Goal: Transaction & Acquisition: Book appointment/travel/reservation

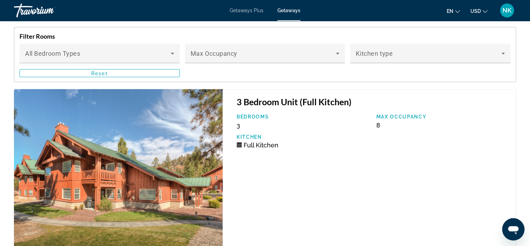
scroll to position [1264, 0]
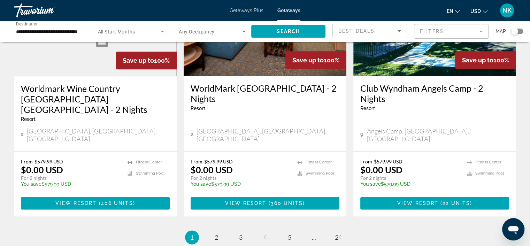
scroll to position [883, 0]
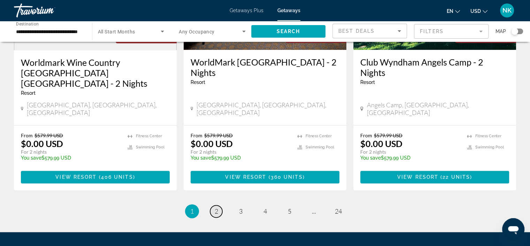
click at [215, 207] on span "2" at bounding box center [216, 211] width 3 height 8
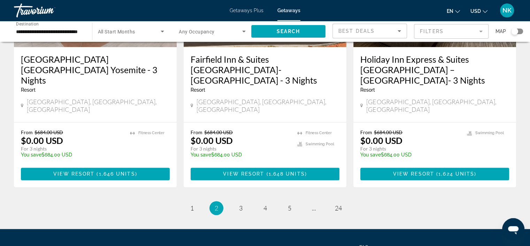
scroll to position [921, 0]
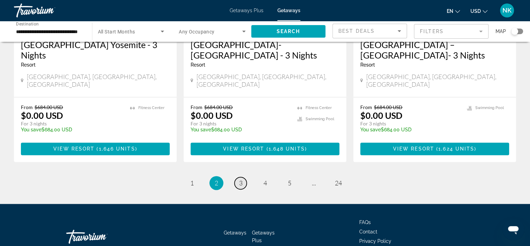
click at [238, 177] on link "page 3" at bounding box center [241, 183] width 12 height 12
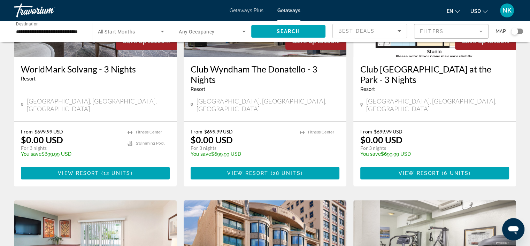
scroll to position [126, 0]
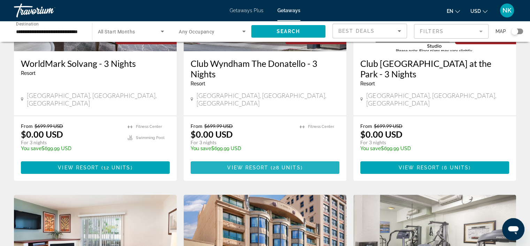
click at [278, 165] on span "28 units" at bounding box center [287, 168] width 28 height 6
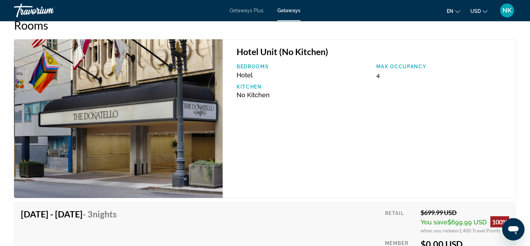
scroll to position [1121, 0]
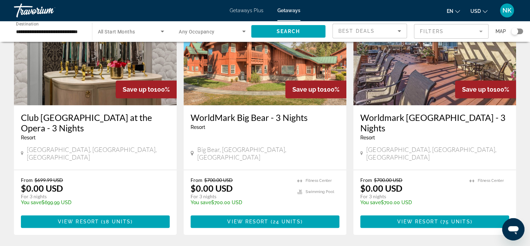
scroll to position [585, 0]
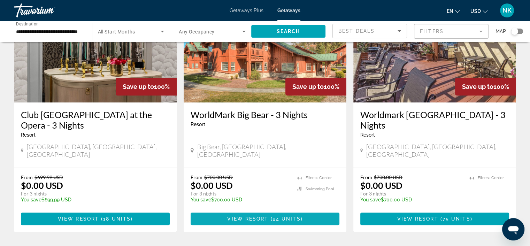
click at [311, 210] on span "Main content" at bounding box center [265, 218] width 149 height 17
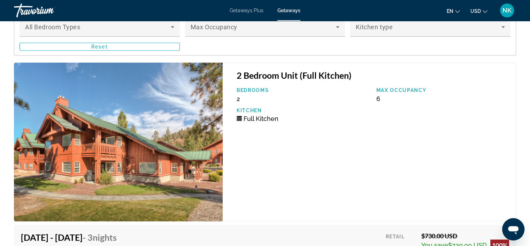
scroll to position [1263, 0]
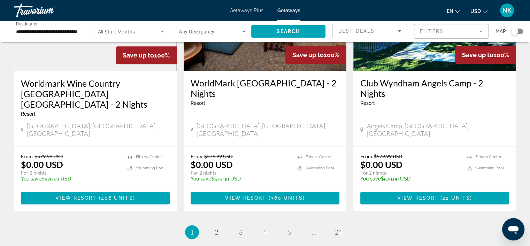
scroll to position [868, 0]
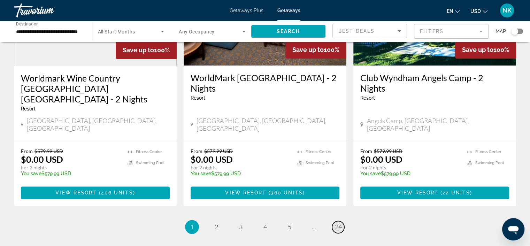
click at [343, 221] on link "page 24" at bounding box center [338, 227] width 12 height 12
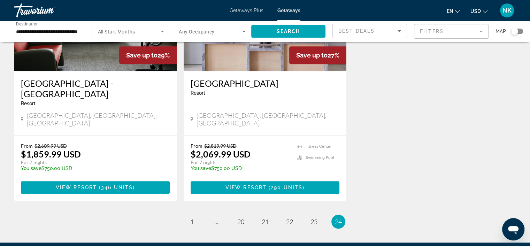
scroll to position [618, 0]
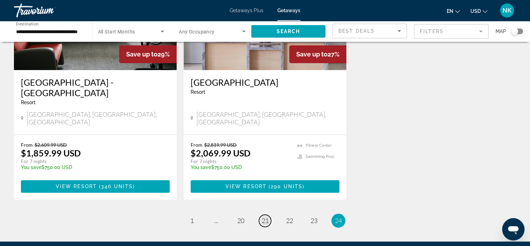
click at [264, 217] on span "21" at bounding box center [265, 221] width 7 height 8
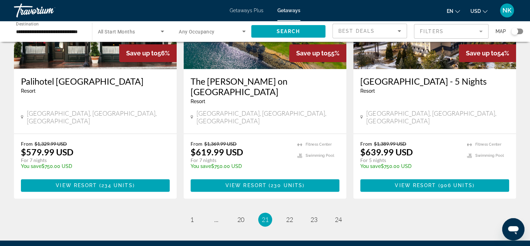
scroll to position [877, 0]
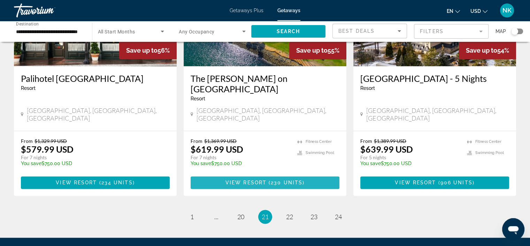
click at [250, 180] on span "View Resort" at bounding box center [245, 183] width 41 height 6
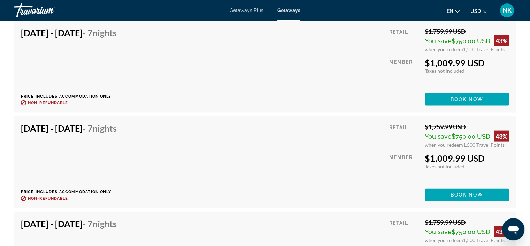
scroll to position [1486, 0]
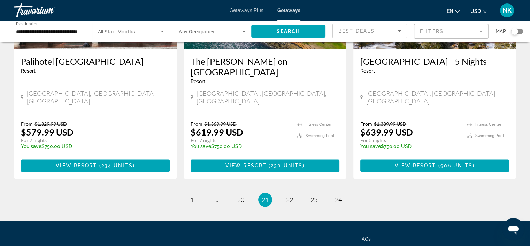
scroll to position [912, 0]
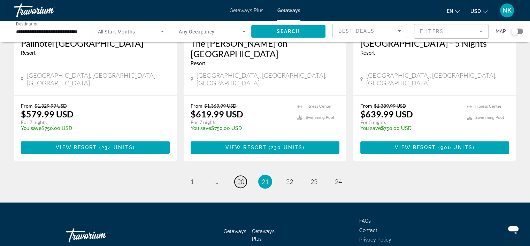
click at [240, 178] on span "20" at bounding box center [240, 182] width 7 height 8
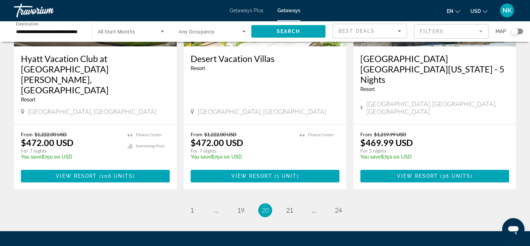
scroll to position [912, 0]
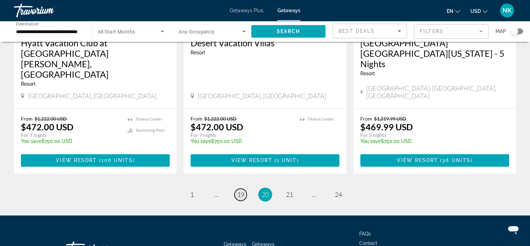
click at [239, 191] on span "19" at bounding box center [240, 195] width 7 height 8
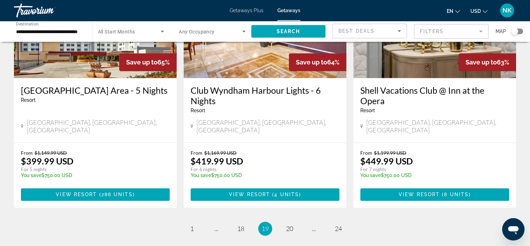
scroll to position [867, 0]
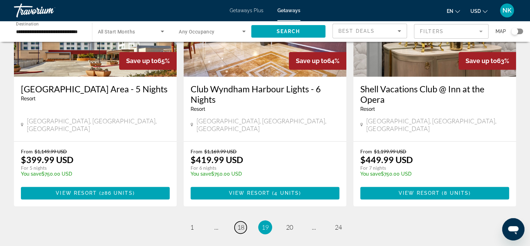
click at [237, 223] on span "18" at bounding box center [240, 227] width 7 height 8
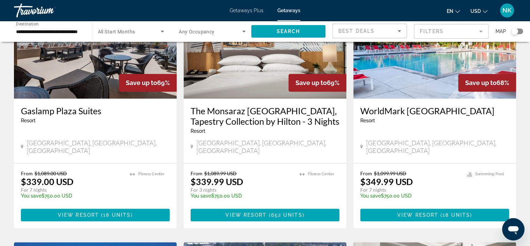
scroll to position [336, 0]
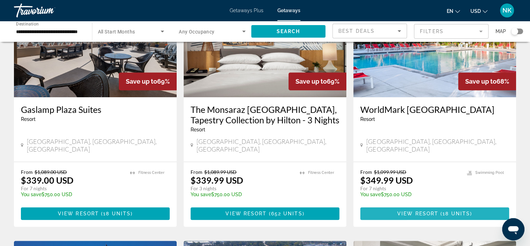
click at [414, 211] on span "View Resort" at bounding box center [417, 214] width 41 height 6
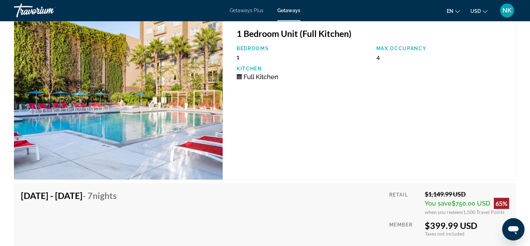
scroll to position [1717, 0]
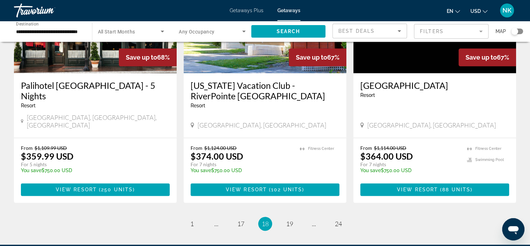
scroll to position [871, 0]
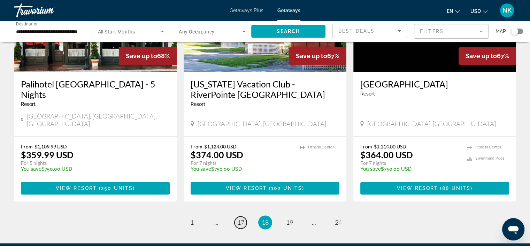
click at [235, 216] on link "page 17" at bounding box center [241, 222] width 12 height 12
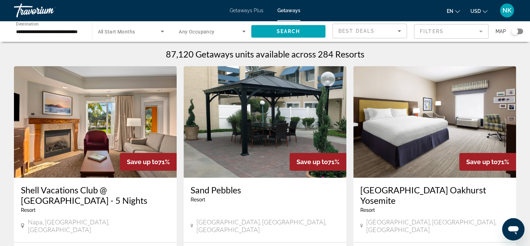
click at [529, 35] on div "**********" at bounding box center [265, 31] width 530 height 21
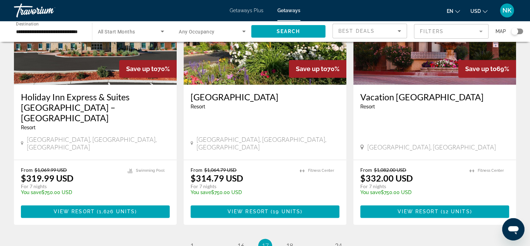
scroll to position [874, 0]
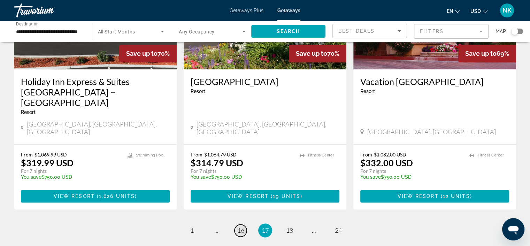
click at [239, 227] on span "16" at bounding box center [240, 231] width 7 height 8
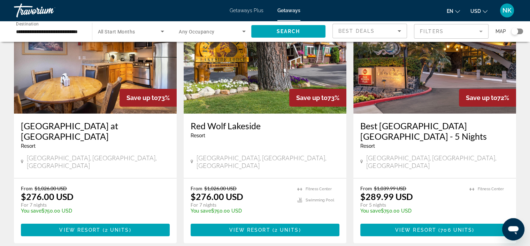
scroll to position [66, 0]
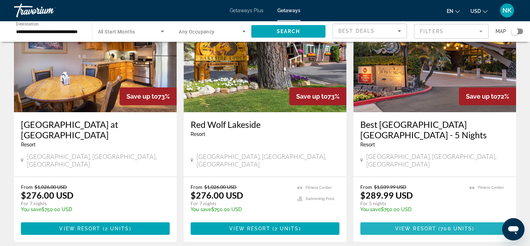
click at [422, 224] on span "Main content" at bounding box center [434, 228] width 149 height 17
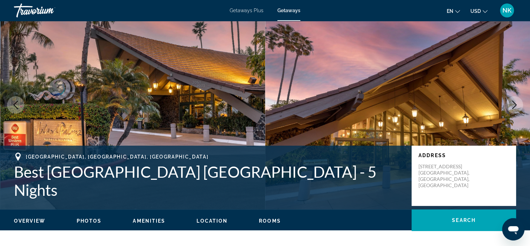
scroll to position [44, 0]
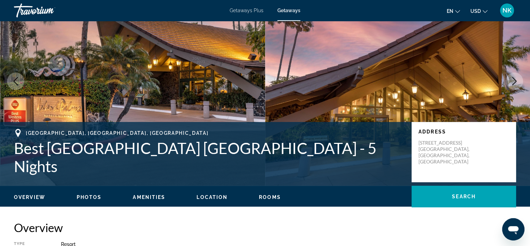
click at [95, 195] on span "Photos" at bounding box center [89, 197] width 25 height 6
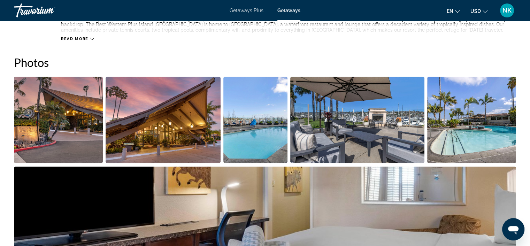
scroll to position [310, 0]
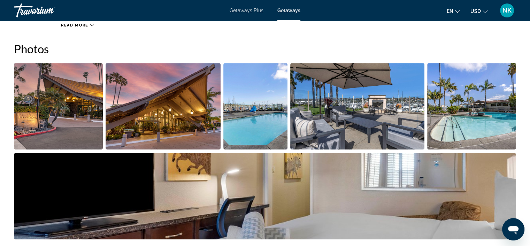
drag, startPoint x: 535, startPoint y: 244, endPoint x: 512, endPoint y: 81, distance: 164.8
click at [512, 81] on img "Open full-screen image slider" at bounding box center [471, 106] width 89 height 86
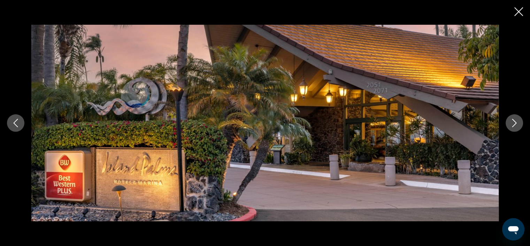
click at [510, 80] on div "prev next" at bounding box center [265, 123] width 530 height 197
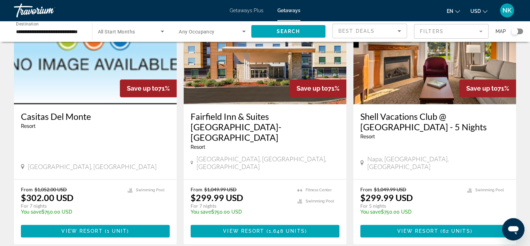
scroll to position [822, 0]
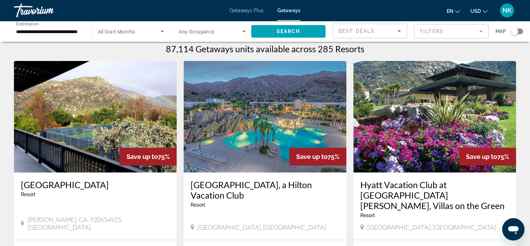
scroll to position [4, 0]
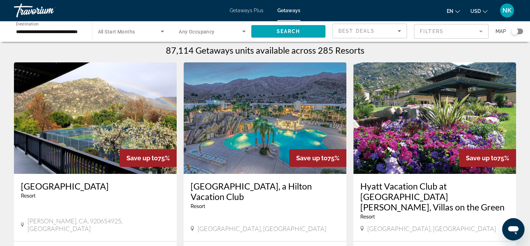
click at [290, 93] on img "Main content" at bounding box center [265, 118] width 163 height 112
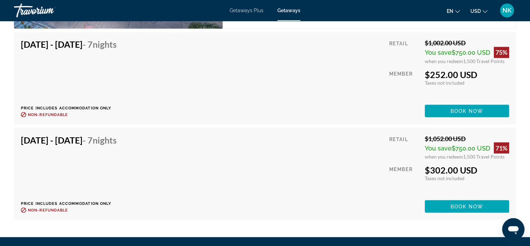
scroll to position [1221, 0]
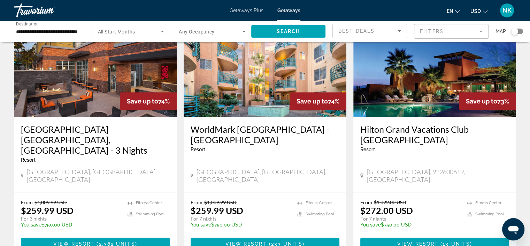
scroll to position [560, 0]
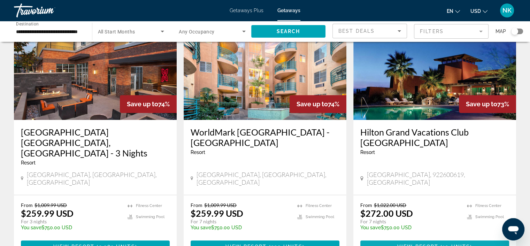
drag, startPoint x: 401, startPoint y: 223, endPoint x: 393, endPoint y: 219, distance: 9.0
click at [393, 238] on span "Main content" at bounding box center [434, 246] width 149 height 17
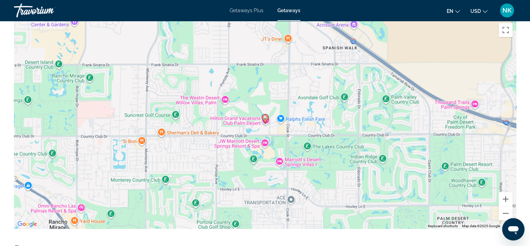
scroll to position [851, 0]
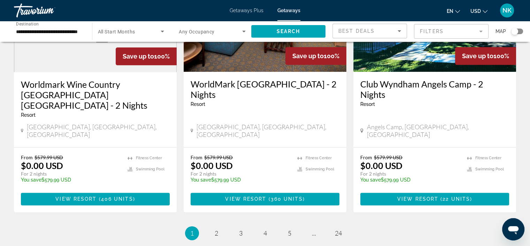
scroll to position [871, 0]
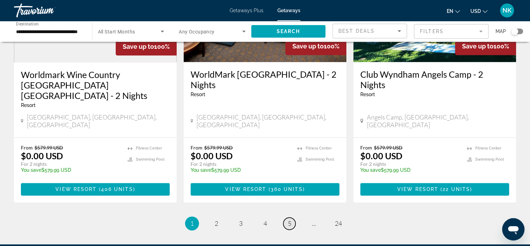
click at [290, 220] on span "5" at bounding box center [289, 224] width 3 height 8
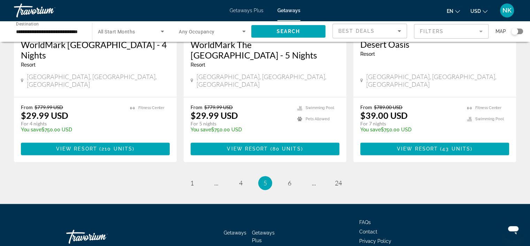
scroll to position [923, 0]
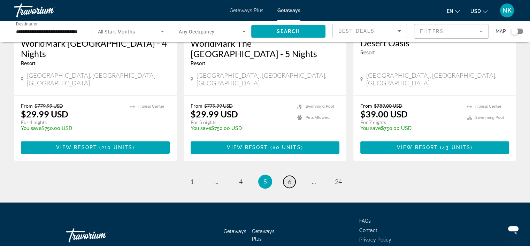
click at [290, 178] on span "6" at bounding box center [289, 182] width 3 height 8
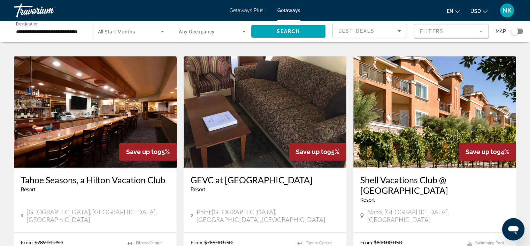
scroll to position [777, 0]
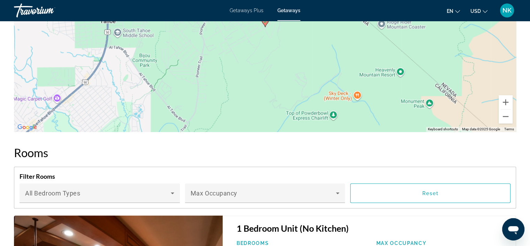
scroll to position [1148, 0]
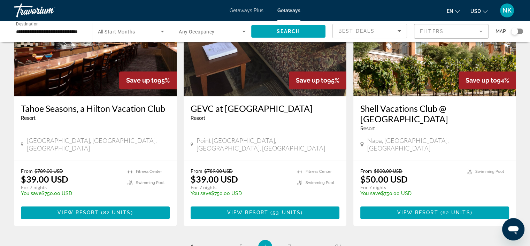
scroll to position [856, 0]
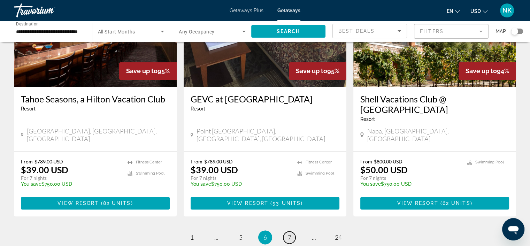
click at [288, 233] on span "7" at bounding box center [289, 237] width 3 height 8
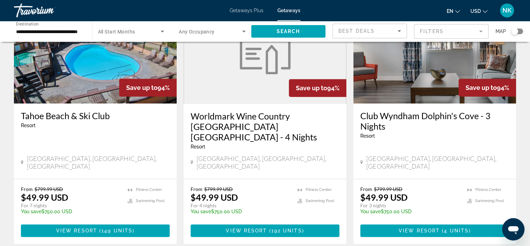
scroll to position [335, 0]
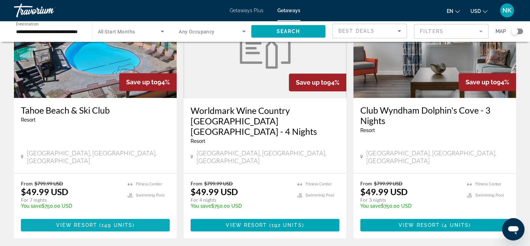
click at [107, 222] on span "149 units" at bounding box center [116, 225] width 31 height 6
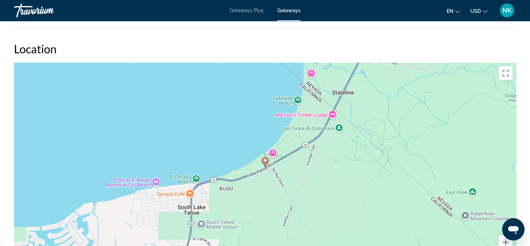
scroll to position [991, 0]
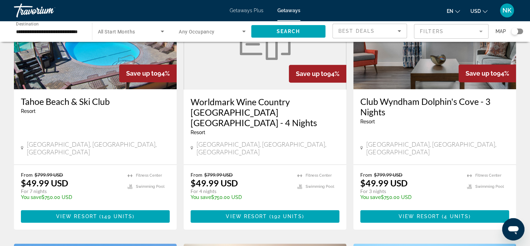
scroll to position [335, 0]
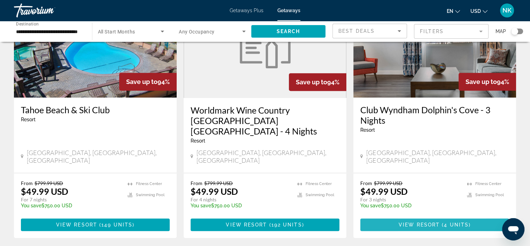
click at [409, 222] on span "View Resort" at bounding box center [419, 225] width 41 height 6
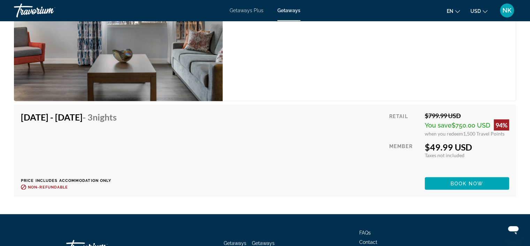
scroll to position [1370, 0]
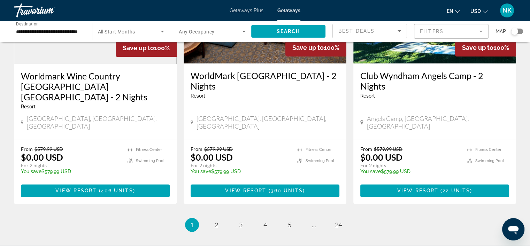
scroll to position [875, 0]
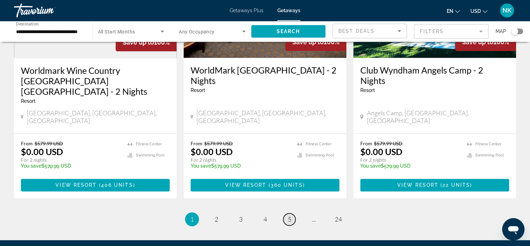
click at [288, 215] on span "5" at bounding box center [289, 219] width 3 height 8
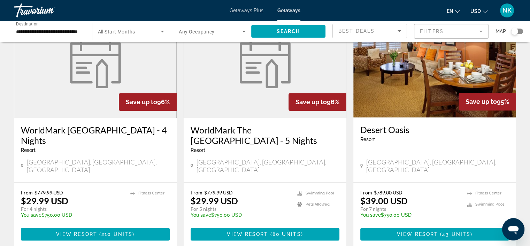
scroll to position [838, 0]
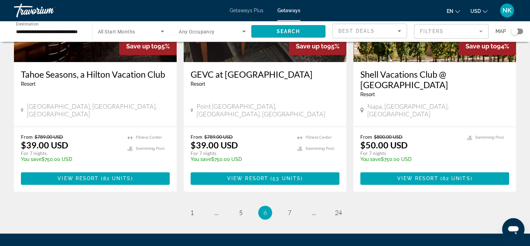
scroll to position [902, 0]
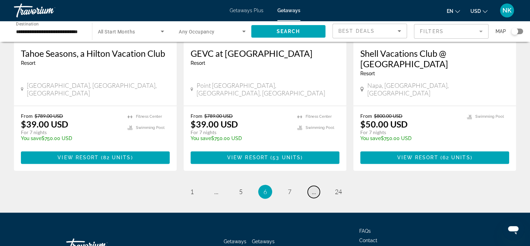
click at [314, 188] on span "..." at bounding box center [314, 192] width 4 height 8
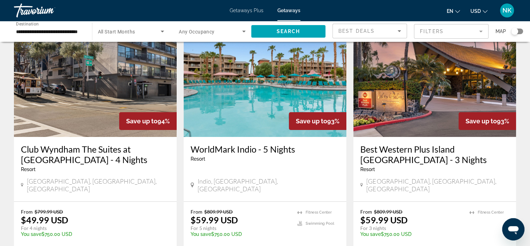
scroll to position [38, 0]
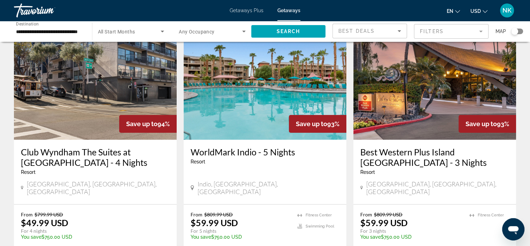
click at [427, 154] on h3 "Best Western Plus Island [GEOGRAPHIC_DATA] - 3 Nights" at bounding box center [434, 157] width 149 height 21
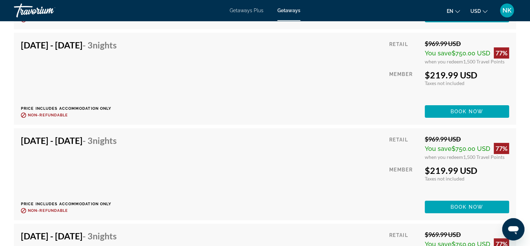
scroll to position [2734, 0]
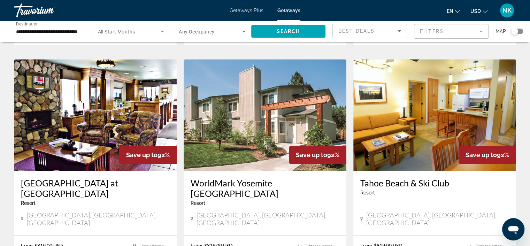
scroll to position [516, 0]
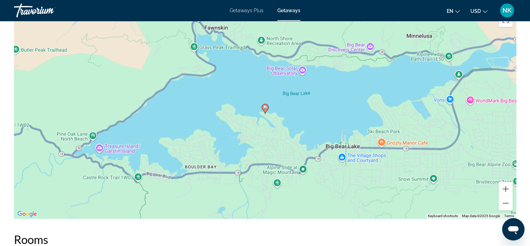
scroll to position [808, 0]
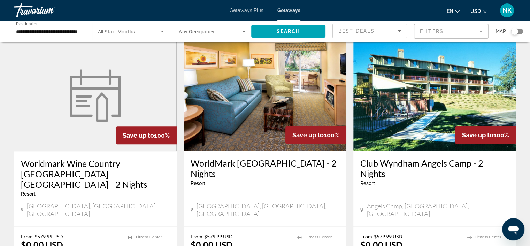
scroll to position [913, 0]
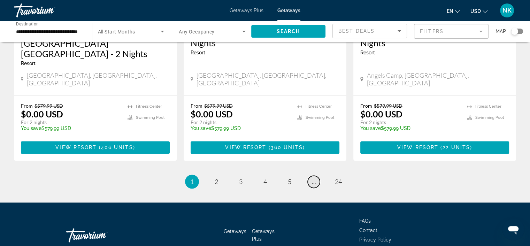
click at [315, 178] on span "..." at bounding box center [314, 182] width 4 height 8
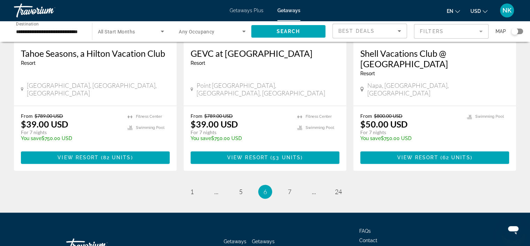
scroll to position [902, 0]
click at [315, 188] on span "..." at bounding box center [314, 192] width 4 height 8
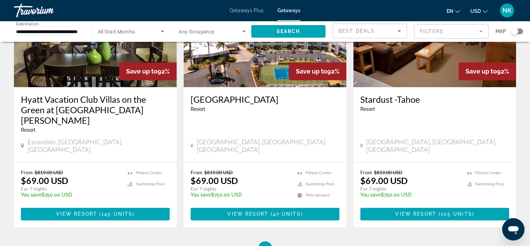
scroll to position [891, 0]
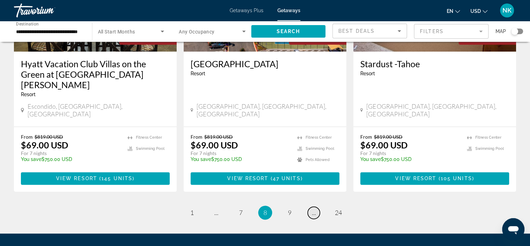
click at [314, 209] on span "..." at bounding box center [314, 213] width 4 height 8
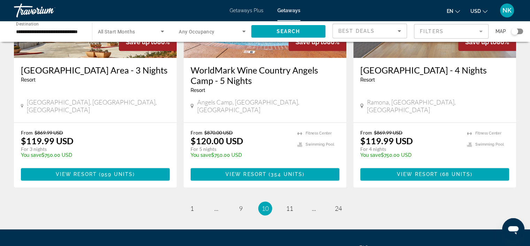
scroll to position [923, 0]
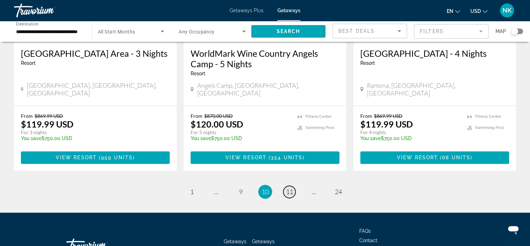
click at [291, 188] on span "11" at bounding box center [289, 192] width 7 height 8
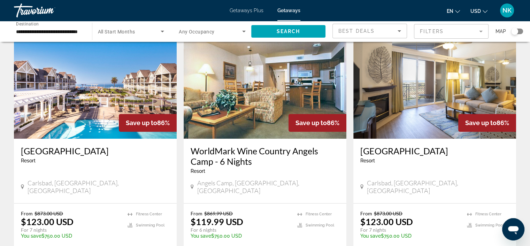
scroll to position [298, 0]
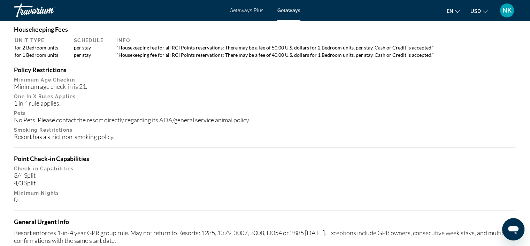
scroll to position [557, 0]
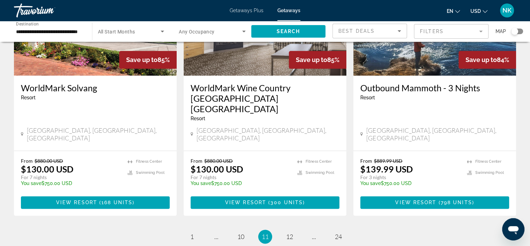
scroll to position [881, 0]
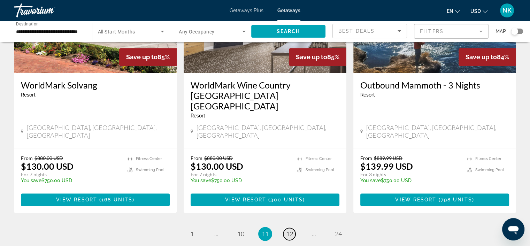
click at [291, 230] on span "12" at bounding box center [289, 234] width 7 height 8
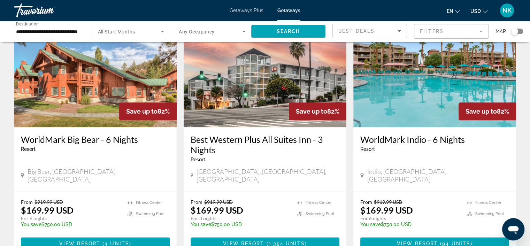
scroll to position [810, 0]
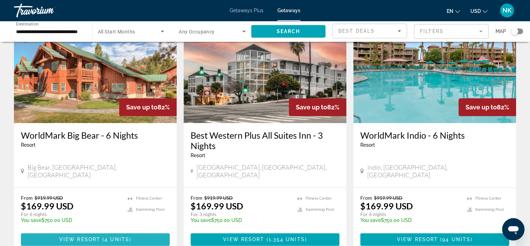
click at [52, 231] on span "Main content" at bounding box center [95, 239] width 149 height 17
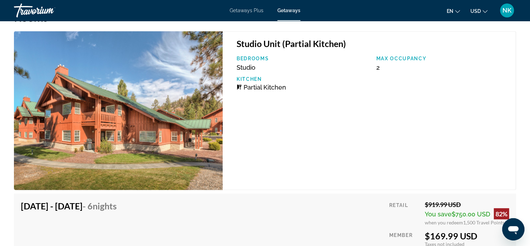
scroll to position [1255, 0]
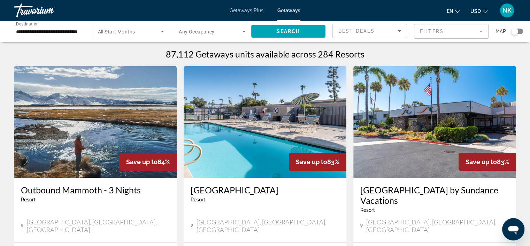
click at [260, 11] on span "Getaways Plus" at bounding box center [247, 11] width 34 height 6
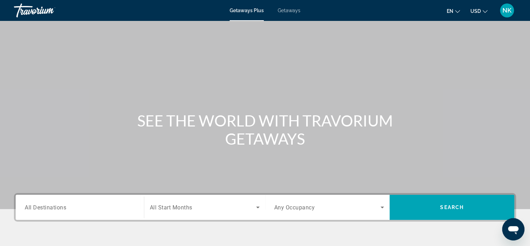
click at [57, 207] on span "All Destinations" at bounding box center [45, 207] width 41 height 7
click at [57, 207] on input "Destination All Destinations" at bounding box center [80, 208] width 110 height 8
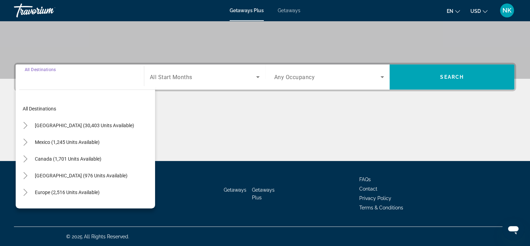
scroll to position [131, 0]
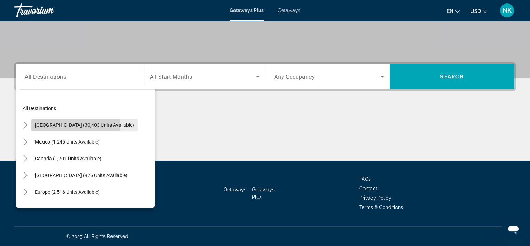
click at [43, 123] on span "[GEOGRAPHIC_DATA] (30,403 units available)" at bounding box center [84, 125] width 99 height 6
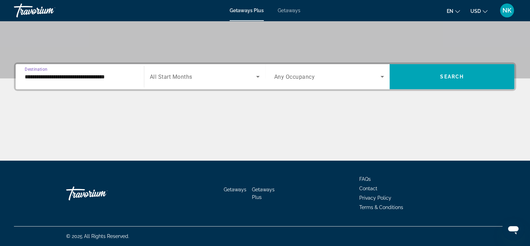
click at [41, 78] on input "**********" at bounding box center [80, 77] width 110 height 8
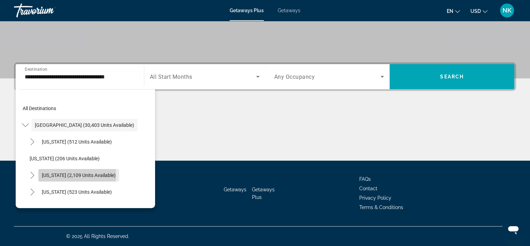
drag, startPoint x: 48, startPoint y: 172, endPoint x: 43, endPoint y: 175, distance: 5.1
click at [44, 175] on span "[US_STATE] (2,109 units available)" at bounding box center [79, 175] width 74 height 6
type input "**********"
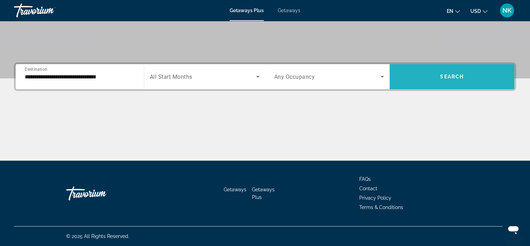
drag, startPoint x: 449, startPoint y: 77, endPoint x: 469, endPoint y: 76, distance: 19.5
click at [469, 76] on span "Search widget" at bounding box center [452, 76] width 125 height 17
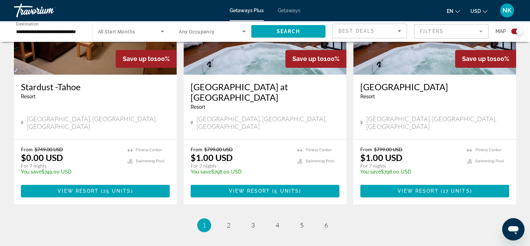
scroll to position [1098, 0]
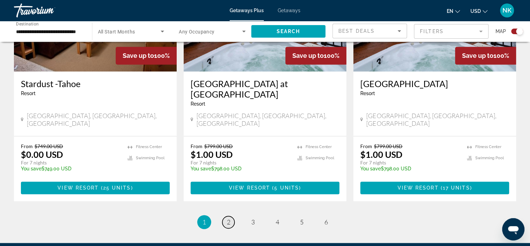
click at [224, 216] on link "page 2" at bounding box center [228, 222] width 12 height 12
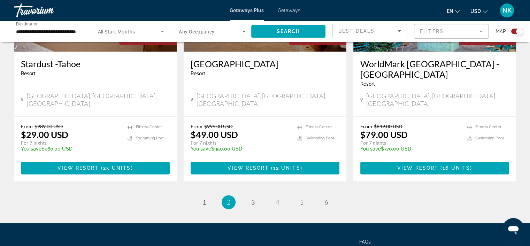
scroll to position [1118, 0]
click at [252, 198] on span "3" at bounding box center [252, 202] width 3 height 8
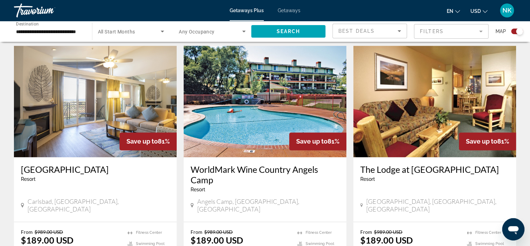
scroll to position [1034, 0]
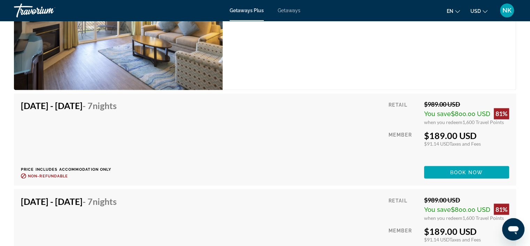
scroll to position [1167, 0]
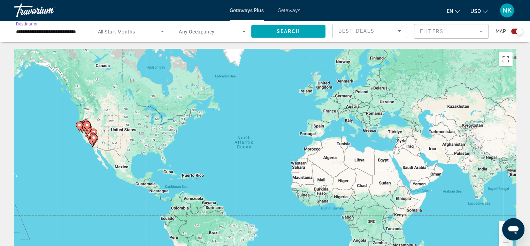
click at [53, 33] on input "**********" at bounding box center [49, 32] width 67 height 8
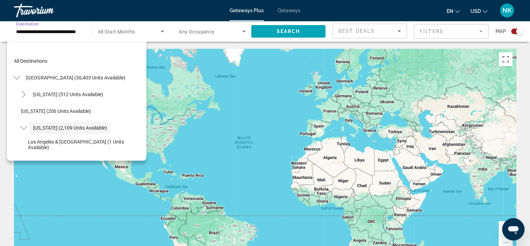
scroll to position [25, 0]
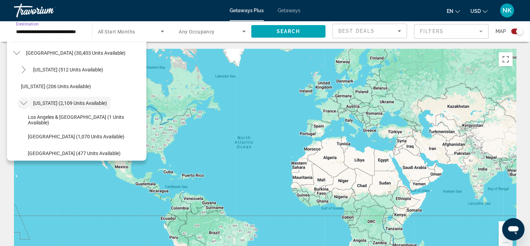
click at [21, 104] on icon "Toggle California (2,109 units available)" at bounding box center [23, 103] width 7 height 7
click at [28, 134] on mat-icon "Toggle Florida (5,202 units available)" at bounding box center [23, 137] width 12 height 12
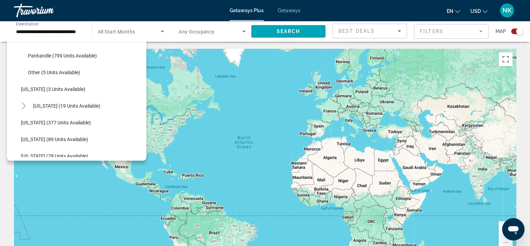
scroll to position [181, 0]
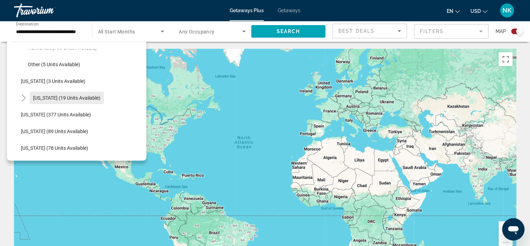
click at [62, 100] on span "[US_STATE] (19 units available)" at bounding box center [66, 98] width 67 height 6
type input "**********"
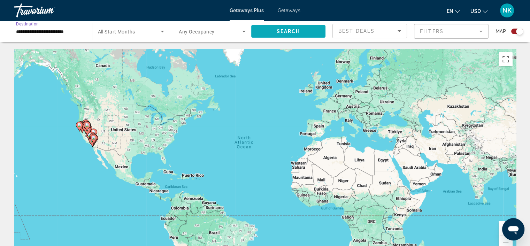
click at [311, 35] on span "Search widget" at bounding box center [288, 31] width 75 height 17
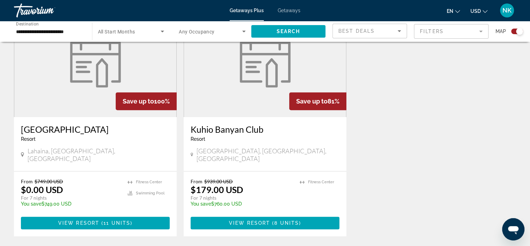
scroll to position [278, 0]
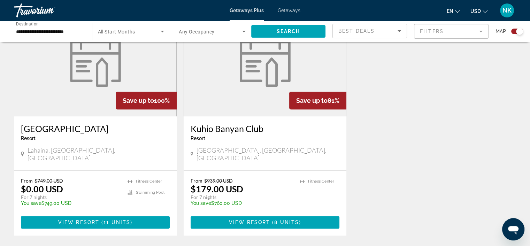
click at [242, 130] on h3 "Kuhio Banyan Club" at bounding box center [265, 128] width 149 height 10
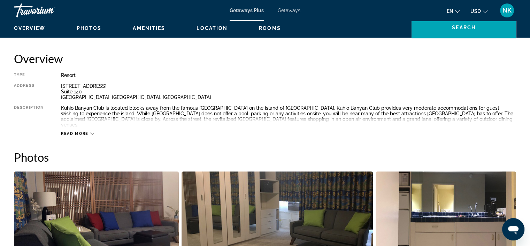
scroll to position [216, 0]
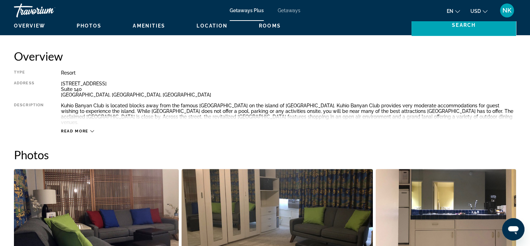
click at [75, 129] on span "Read more" at bounding box center [75, 131] width 28 height 5
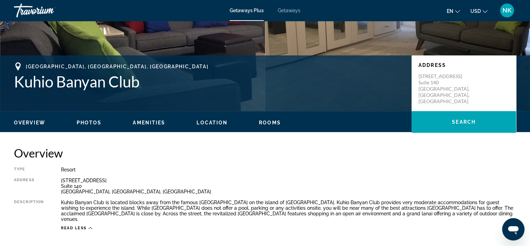
scroll to position [0, 0]
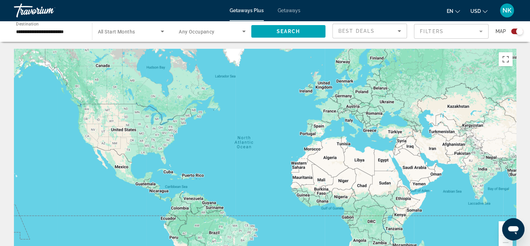
click at [204, 38] on div "Search widget" at bounding box center [212, 32] width 67 height 20
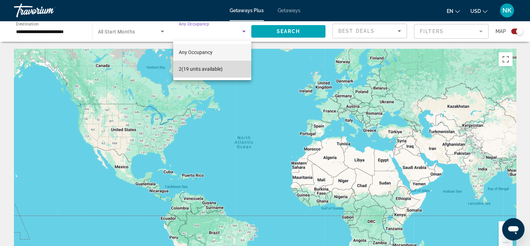
drag, startPoint x: 199, startPoint y: 67, endPoint x: 182, endPoint y: 69, distance: 17.2
click at [182, 69] on span "2 (19 units available)" at bounding box center [201, 69] width 44 height 8
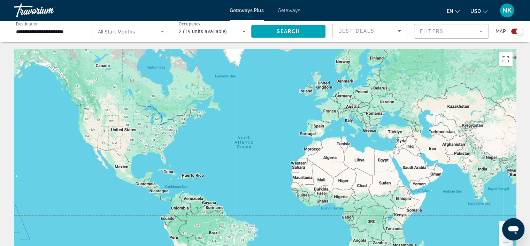
click at [182, 69] on div "Main content" at bounding box center [265, 153] width 502 height 209
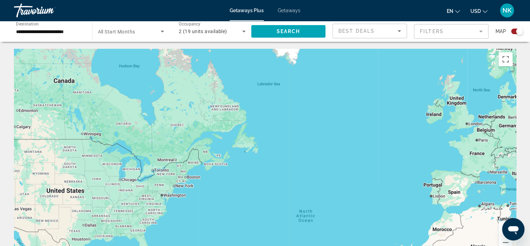
click at [132, 32] on span "All Start Months" at bounding box center [116, 32] width 37 height 6
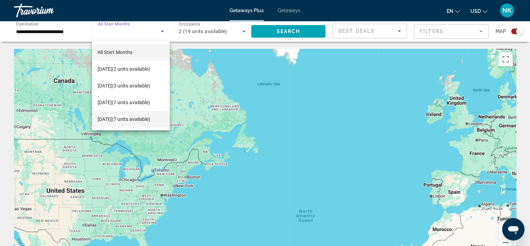
click at [140, 117] on span "[DATE] (7 units available)" at bounding box center [124, 119] width 53 height 8
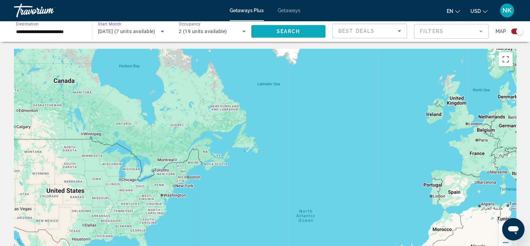
click at [296, 31] on span "Search" at bounding box center [288, 32] width 24 height 6
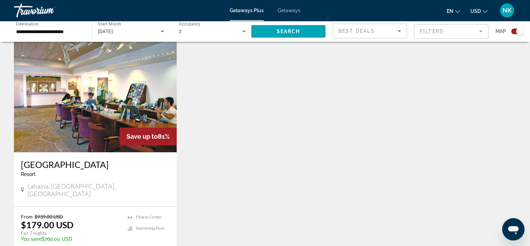
scroll to position [234, 0]
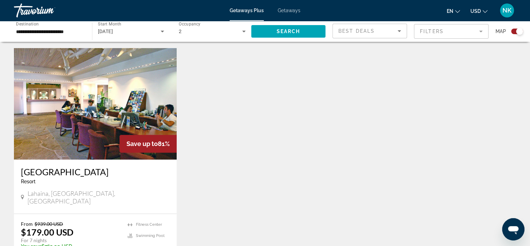
click at [98, 131] on img "Main content" at bounding box center [95, 104] width 163 height 112
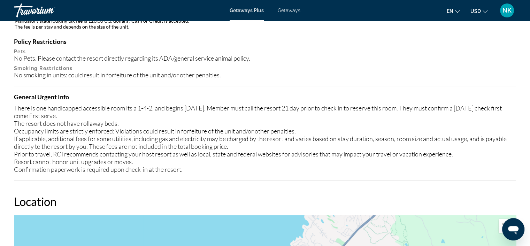
scroll to position [752, 0]
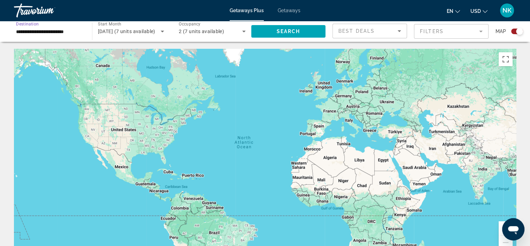
click at [34, 31] on input "**********" at bounding box center [49, 32] width 67 height 8
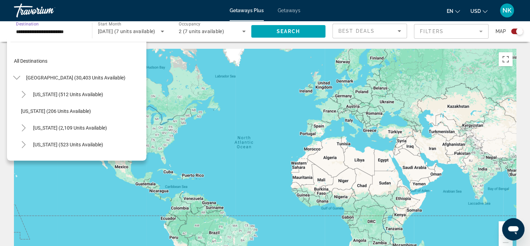
scroll to position [92, 0]
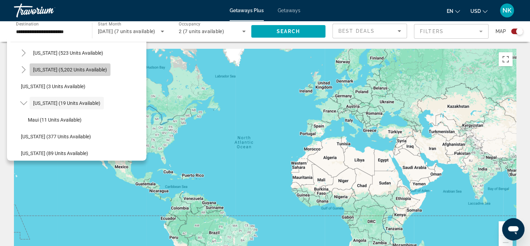
click at [76, 71] on span "[US_STATE] (5,202 units available)" at bounding box center [70, 70] width 74 height 6
type input "**********"
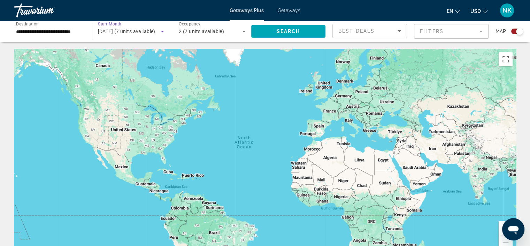
click at [159, 30] on icon "Search widget" at bounding box center [162, 31] width 8 height 8
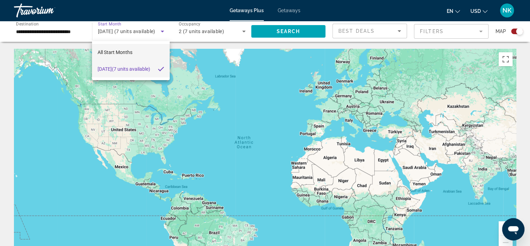
click at [135, 54] on mat-option "All Start Months" at bounding box center [131, 52] width 78 height 17
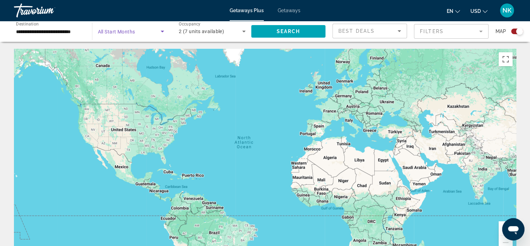
click at [209, 38] on div "2 (7 units available)" at bounding box center [212, 32] width 67 height 20
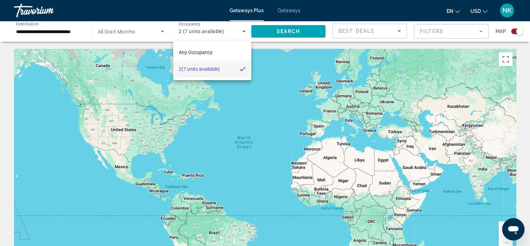
click at [207, 34] on div at bounding box center [265, 123] width 530 height 246
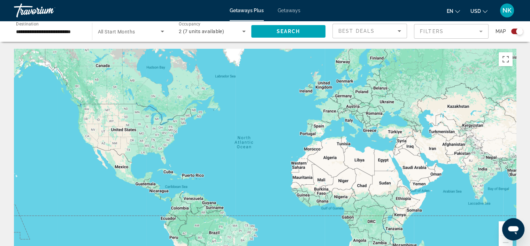
click at [201, 49] on div "Main content" at bounding box center [265, 153] width 502 height 209
click at [199, 31] on span "2 (7 units available)" at bounding box center [201, 32] width 45 height 6
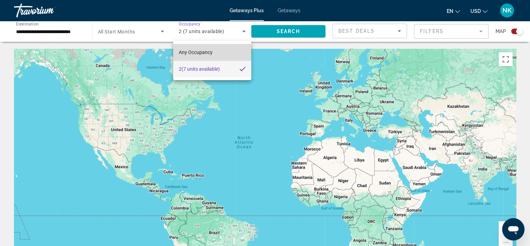
click at [193, 49] on span "Any Occupancy" at bounding box center [196, 52] width 34 height 6
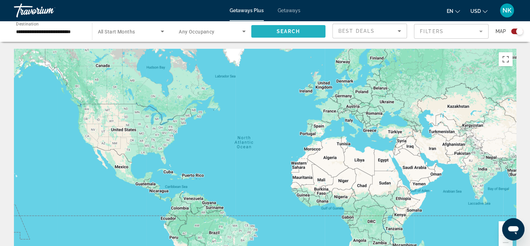
click at [286, 29] on span "Search" at bounding box center [288, 32] width 24 height 6
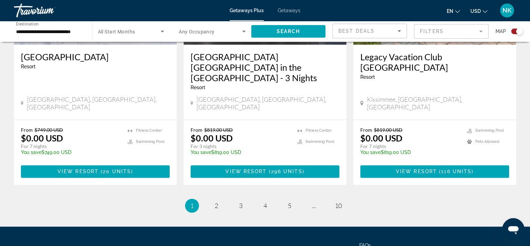
scroll to position [1128, 0]
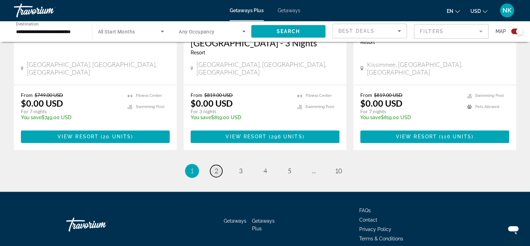
click at [216, 167] on span "2" at bounding box center [216, 171] width 3 height 8
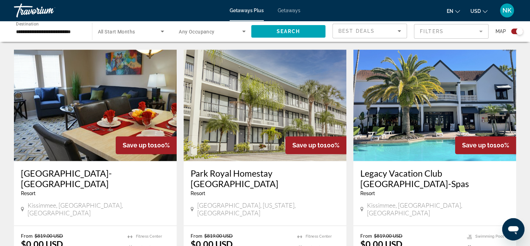
scroll to position [1139, 0]
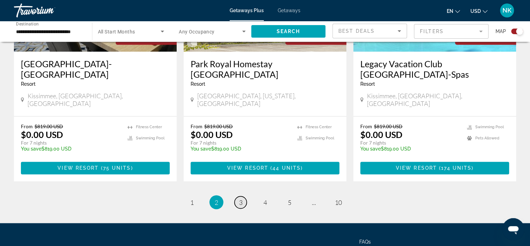
click at [237, 196] on link "page 3" at bounding box center [241, 202] width 12 height 12
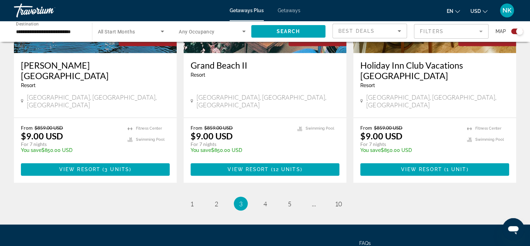
scroll to position [1129, 0]
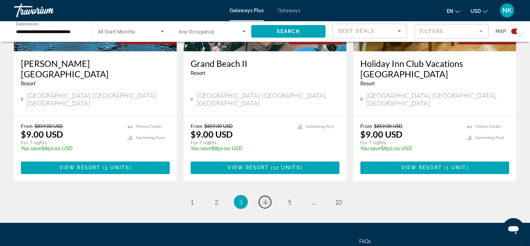
click at [266, 198] on span "4" at bounding box center [264, 202] width 3 height 8
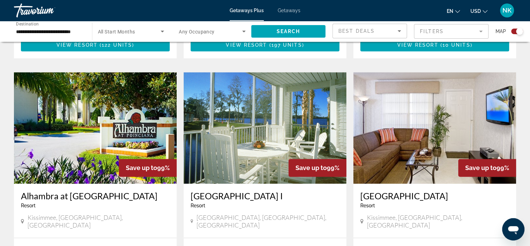
scroll to position [1128, 0]
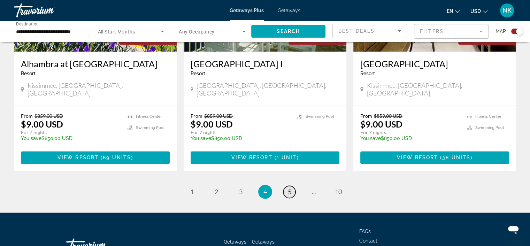
click at [289, 188] on span "5" at bounding box center [289, 192] width 3 height 8
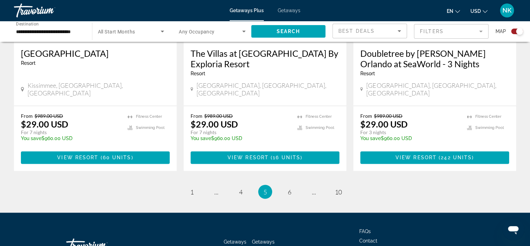
scroll to position [1149, 0]
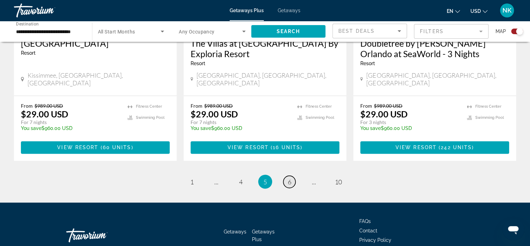
drag, startPoint x: 535, startPoint y: 223, endPoint x: 292, endPoint y: 141, distance: 256.7
click at [292, 176] on link "page 6" at bounding box center [289, 182] width 12 height 12
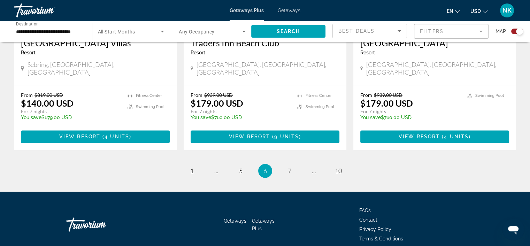
scroll to position [1139, 0]
click at [339, 167] on span "10" at bounding box center [338, 171] width 7 height 8
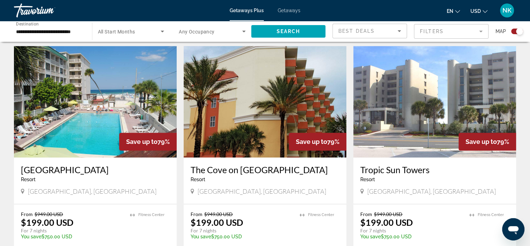
scroll to position [493, 0]
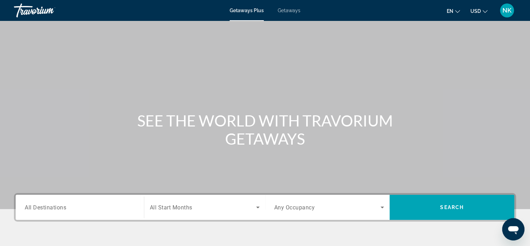
click at [291, 8] on span "Getaways" at bounding box center [289, 11] width 23 height 6
click at [67, 208] on input "Destination All Destinations" at bounding box center [80, 208] width 110 height 8
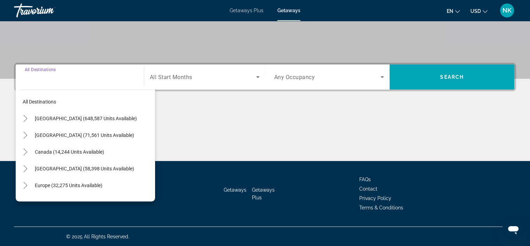
scroll to position [131, 0]
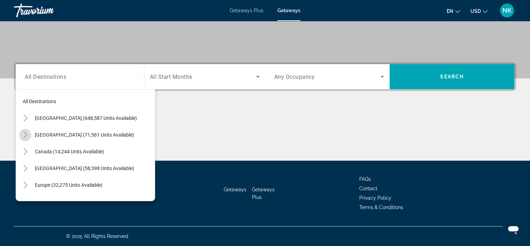
click at [28, 135] on icon "Toggle Mexico (71,561 units available)" at bounding box center [25, 134] width 7 height 7
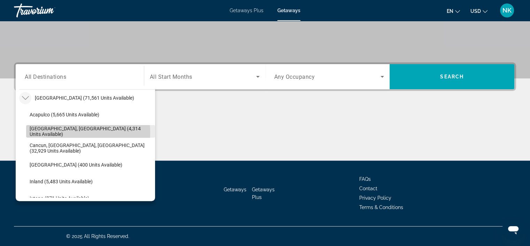
click at [52, 132] on span "[GEOGRAPHIC_DATA], [GEOGRAPHIC_DATA] (4,314 units available)" at bounding box center [91, 131] width 122 height 11
type input "**********"
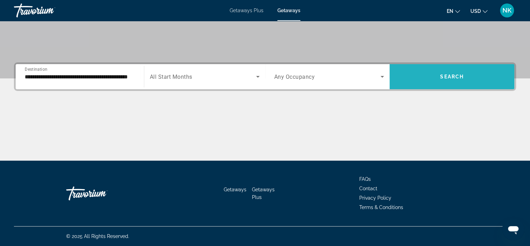
click at [438, 75] on span "Search widget" at bounding box center [452, 76] width 125 height 17
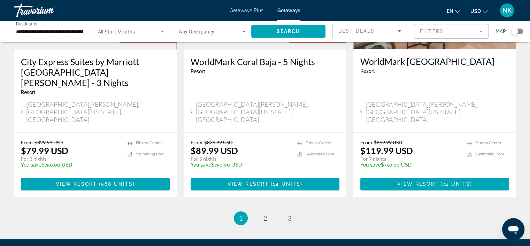
scroll to position [923, 0]
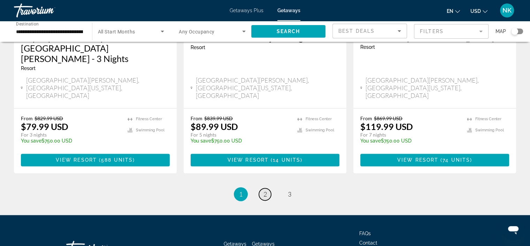
click at [265, 190] on span "2" at bounding box center [264, 194] width 3 height 8
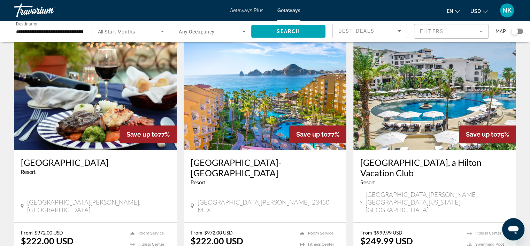
scroll to position [305, 0]
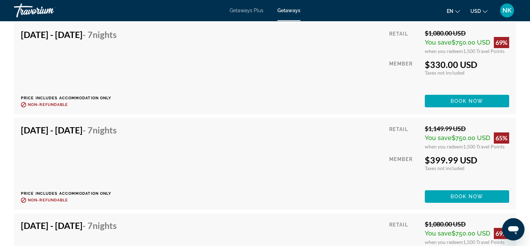
scroll to position [2649, 0]
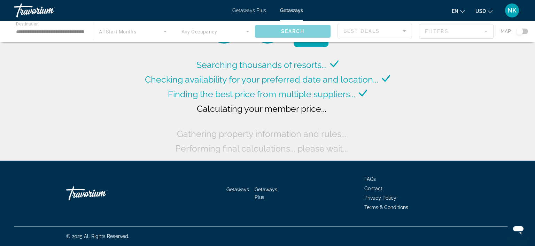
click at [79, 32] on div "Main content" at bounding box center [267, 31] width 535 height 21
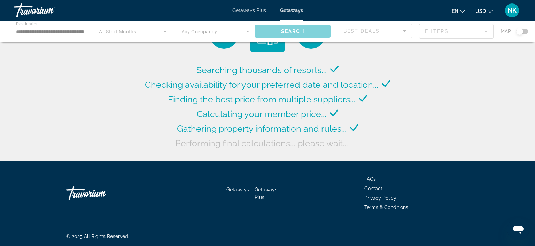
click at [69, 35] on div "Main content" at bounding box center [267, 31] width 535 height 21
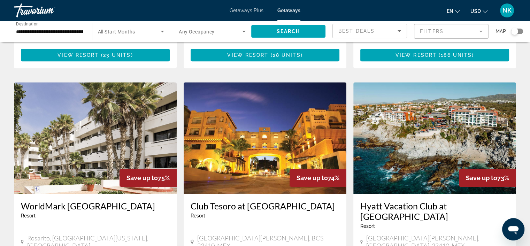
scroll to position [515, 0]
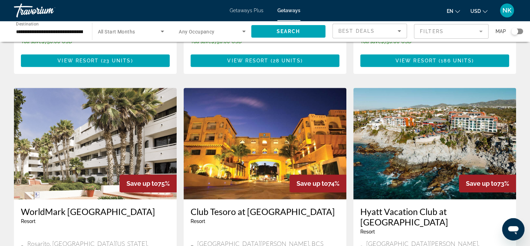
click at [401, 206] on h3 "Hyatt Vacation Club at [GEOGRAPHIC_DATA]" at bounding box center [434, 216] width 149 height 21
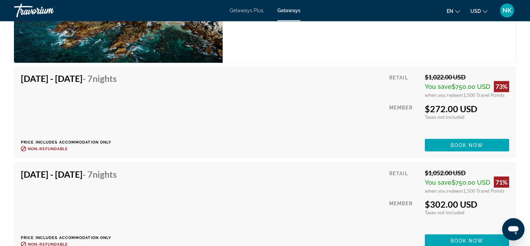
scroll to position [1211, 0]
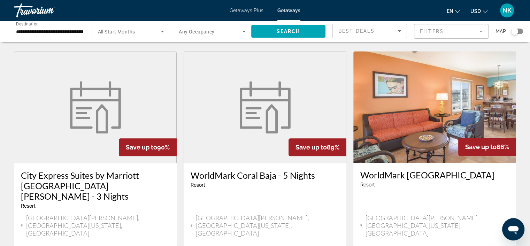
scroll to position [781, 0]
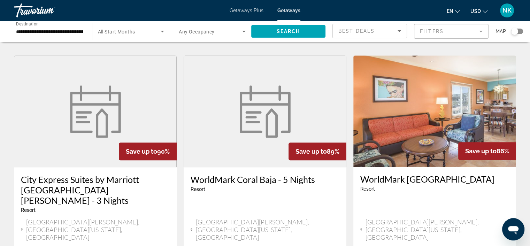
click at [251, 173] on div "WorldMark [GEOGRAPHIC_DATA] - 5 Nights Resort - This is an adults only resort […" at bounding box center [265, 208] width 163 height 83
click at [257, 186] on div "Resort - This is an adults only resort" at bounding box center [265, 189] width 149 height 6
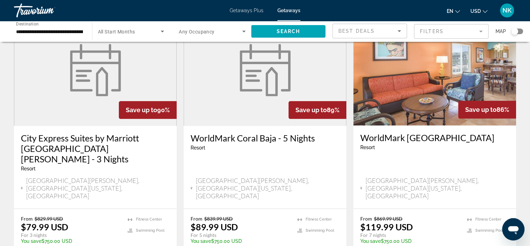
scroll to position [826, 0]
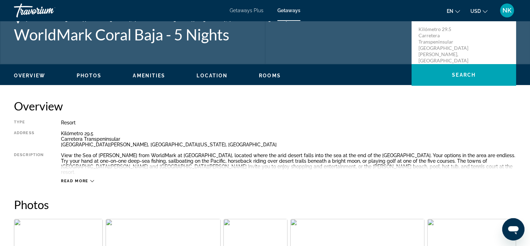
scroll to position [150, 0]
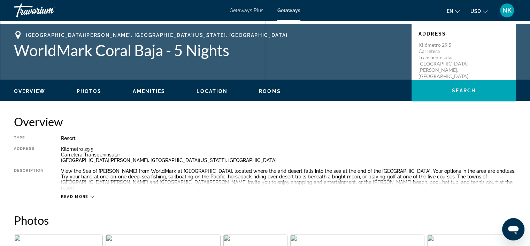
click at [84, 194] on span "Read more" at bounding box center [75, 196] width 28 height 5
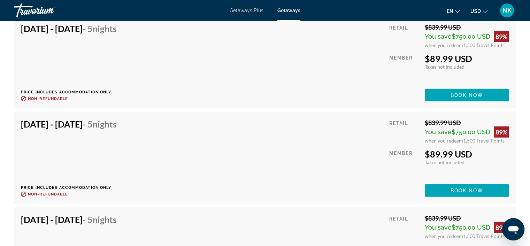
scroll to position [1617, 0]
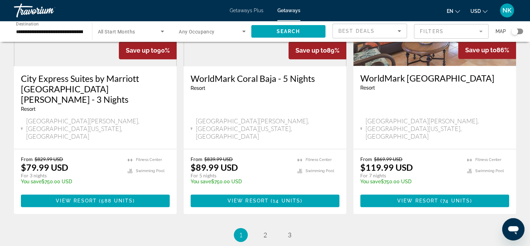
scroll to position [889, 0]
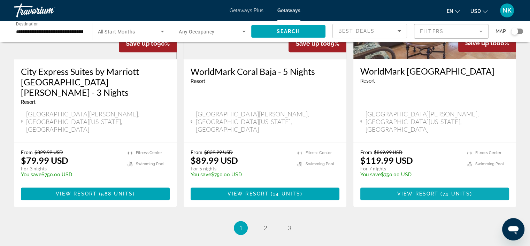
click at [453, 191] on span "74 units" at bounding box center [457, 194] width 28 height 6
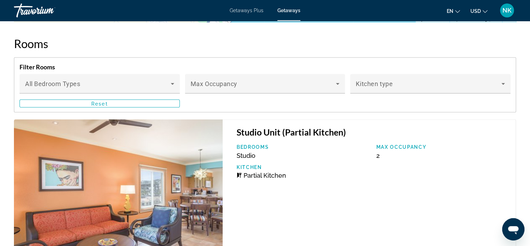
scroll to position [1304, 0]
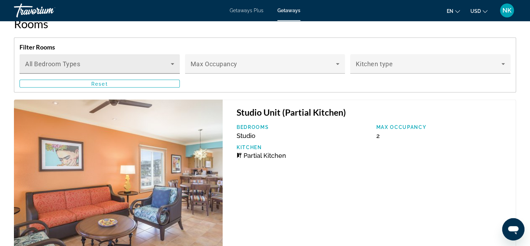
click at [158, 54] on div "Bedroom Types All Bedroom Types" at bounding box center [99, 64] width 149 height 20
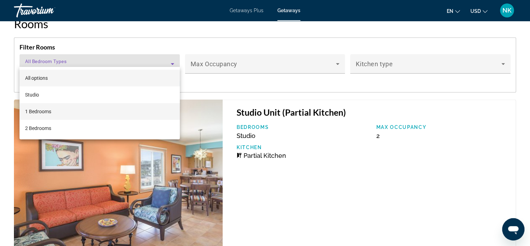
click at [114, 117] on mat-option "1 Bedrooms" at bounding box center [100, 111] width 160 height 17
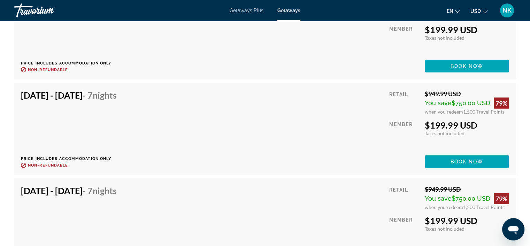
scroll to position [1875, 0]
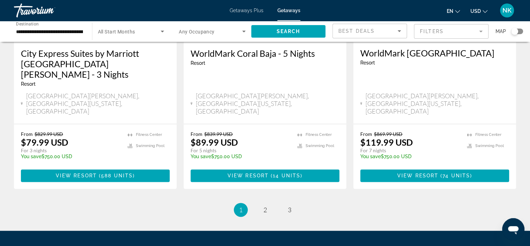
scroll to position [909, 0]
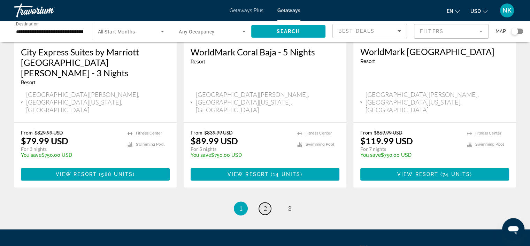
click at [266, 202] on link "page 2" at bounding box center [265, 208] width 12 height 12
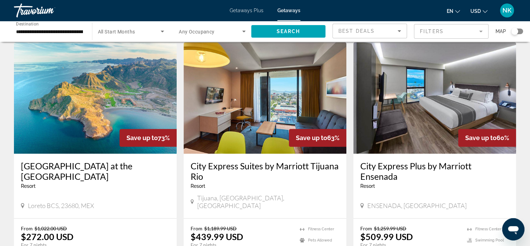
scroll to position [802, 0]
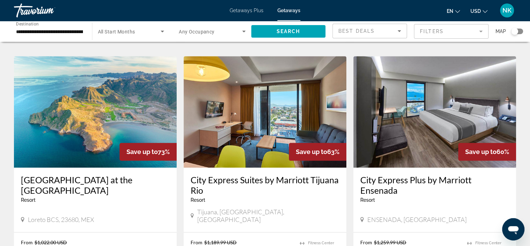
click at [117, 175] on h3 "[GEOGRAPHIC_DATA] at the [GEOGRAPHIC_DATA]" at bounding box center [95, 185] width 149 height 21
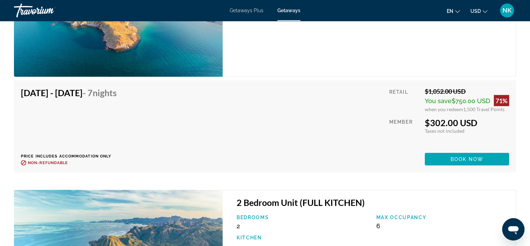
scroll to position [1504, 0]
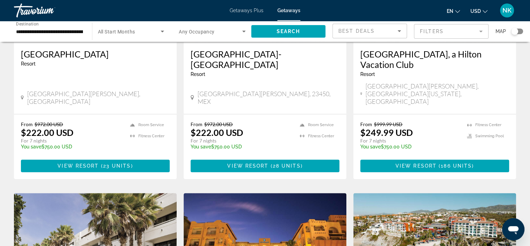
scroll to position [233, 0]
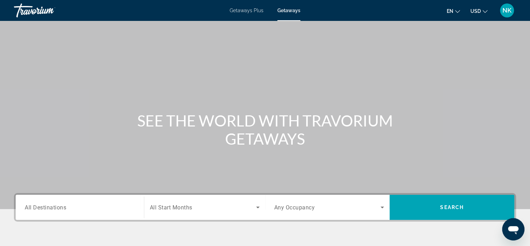
click at [253, 8] on span "Getaways Plus" at bounding box center [247, 11] width 34 height 6
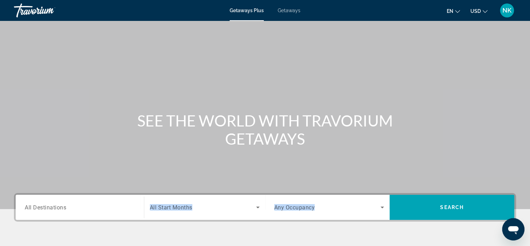
drag, startPoint x: 65, startPoint y: 207, endPoint x: 56, endPoint y: 251, distance: 44.4
click at [56, 246] on html "Skip to main content Getaways Plus Getaways en English Español Français Italian…" at bounding box center [265, 123] width 530 height 246
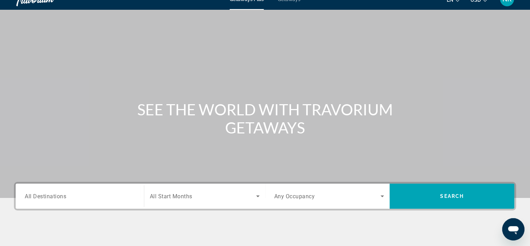
click at [47, 196] on span "All Destinations" at bounding box center [45, 196] width 41 height 7
click at [47, 196] on input "Destination All Destinations" at bounding box center [80, 196] width 110 height 8
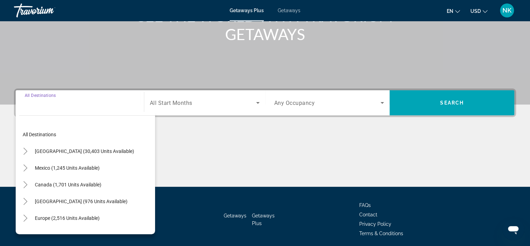
scroll to position [131, 0]
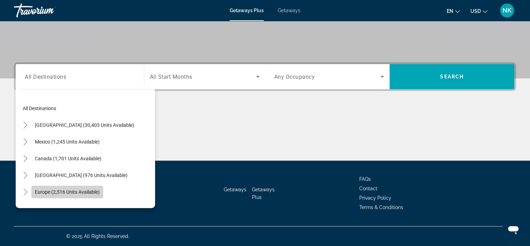
click at [36, 191] on span "Europe (2,516 units available)" at bounding box center [67, 192] width 65 height 6
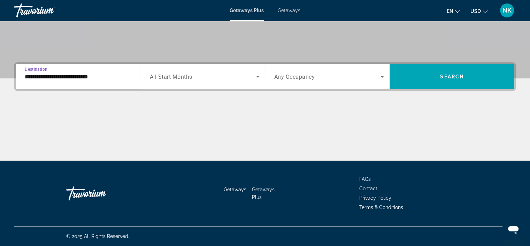
click at [33, 79] on input "**********" at bounding box center [80, 77] width 110 height 8
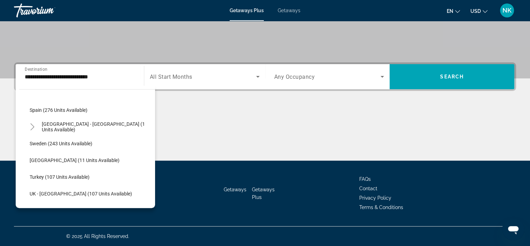
scroll to position [326, 0]
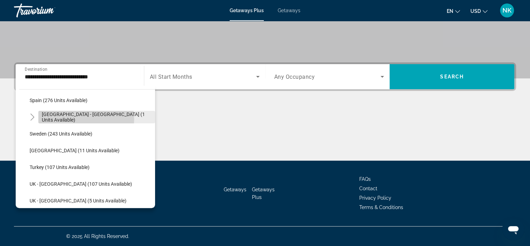
click at [71, 119] on span "[GEOGRAPHIC_DATA] - [GEOGRAPHIC_DATA] (1 units available)" at bounding box center [97, 117] width 110 height 11
type input "**********"
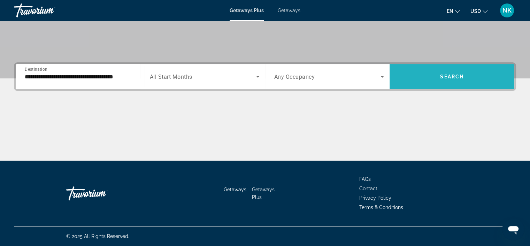
click at [461, 81] on span "Search widget" at bounding box center [452, 76] width 125 height 17
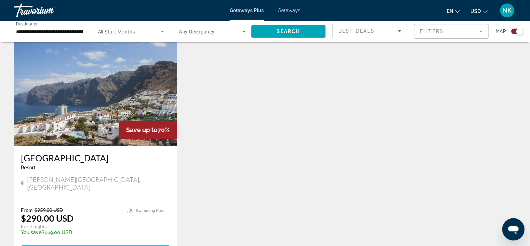
scroll to position [249, 0]
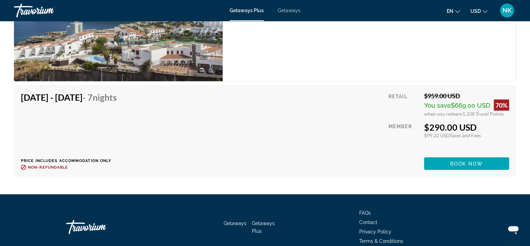
scroll to position [1289, 0]
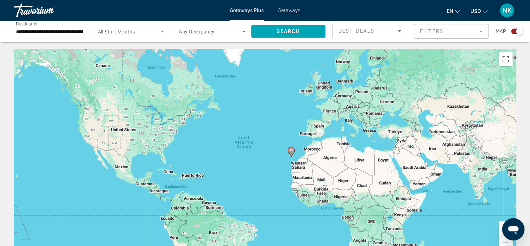
click at [40, 34] on input "**********" at bounding box center [49, 32] width 67 height 8
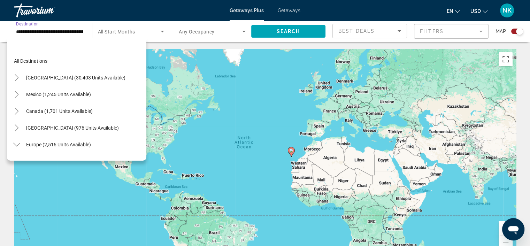
scroll to position [292, 0]
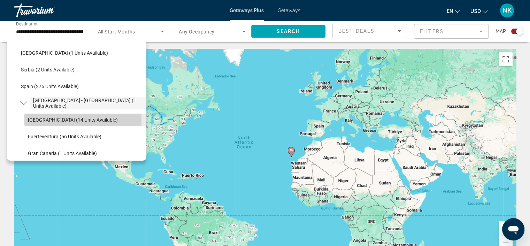
click at [56, 120] on span "[GEOGRAPHIC_DATA] (14 units available)" at bounding box center [73, 120] width 90 height 6
type input "**********"
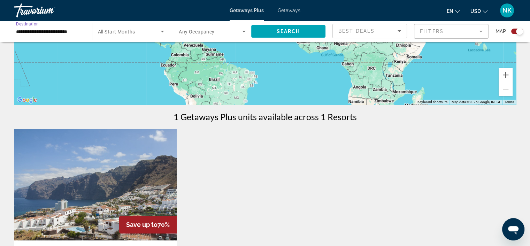
scroll to position [155, 0]
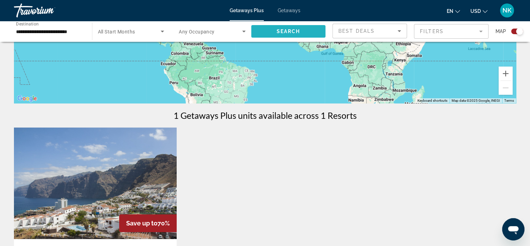
click at [307, 33] on span "Search widget" at bounding box center [288, 31] width 75 height 17
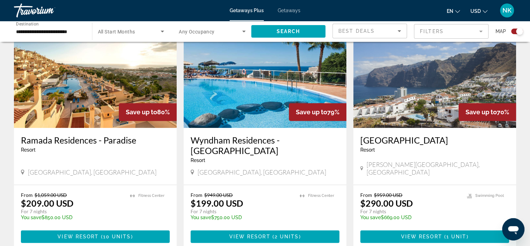
scroll to position [265, 0]
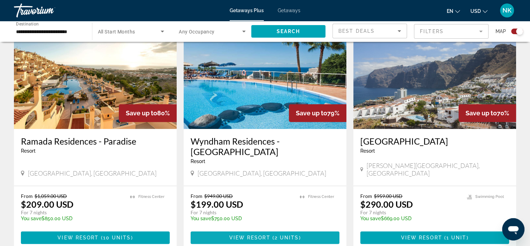
click at [269, 235] on span "View Resort" at bounding box center [249, 238] width 41 height 6
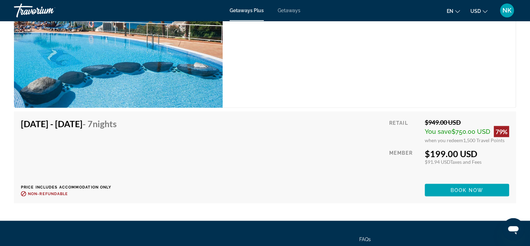
scroll to position [1247, 0]
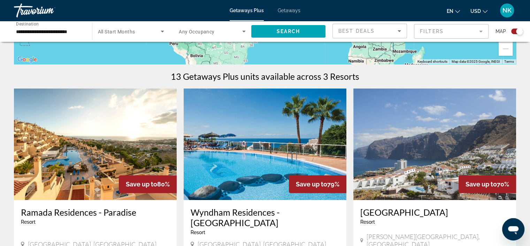
scroll to position [197, 0]
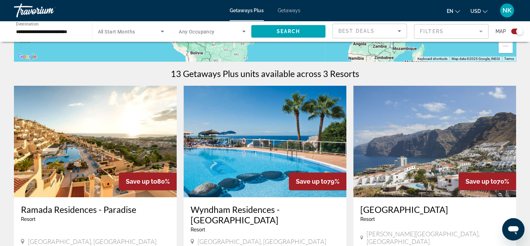
click at [85, 146] on img "Main content" at bounding box center [95, 142] width 163 height 112
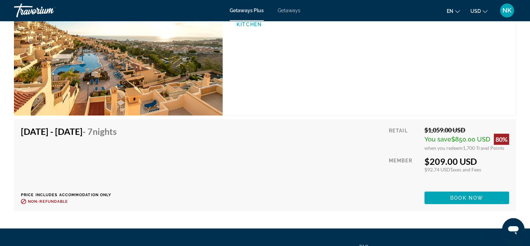
scroll to position [1627, 0]
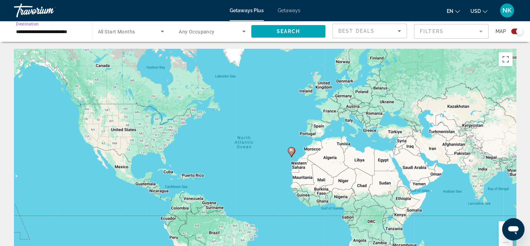
click at [28, 32] on input "**********" at bounding box center [49, 32] width 67 height 8
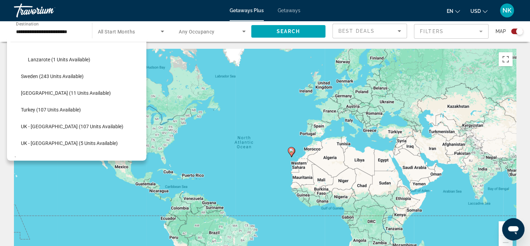
scroll to position [405, 0]
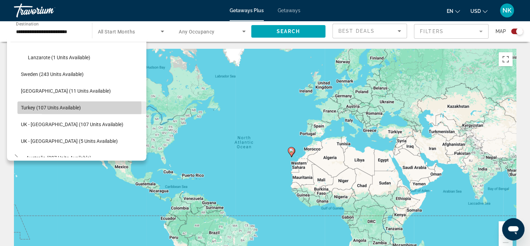
click at [47, 108] on span "Turkey (107 units available)" at bounding box center [51, 108] width 60 height 6
type input "**********"
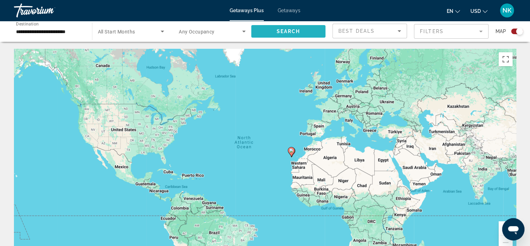
click at [306, 26] on span "Search widget" at bounding box center [288, 31] width 75 height 17
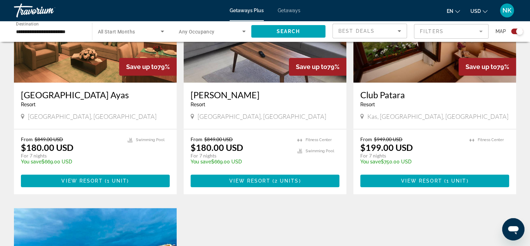
scroll to position [771, 0]
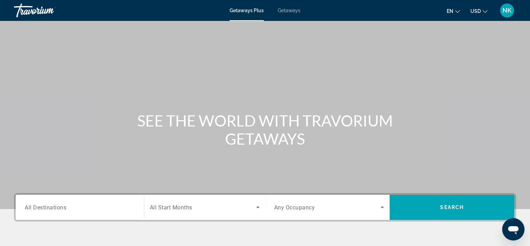
click at [294, 15] on div "Getaways Plus Getaways en English Español Français Italiano Português русский U…" at bounding box center [265, 10] width 530 height 18
click at [291, 12] on span "Getaways" at bounding box center [289, 11] width 23 height 6
click at [113, 207] on input "Destination All Destinations" at bounding box center [80, 208] width 110 height 8
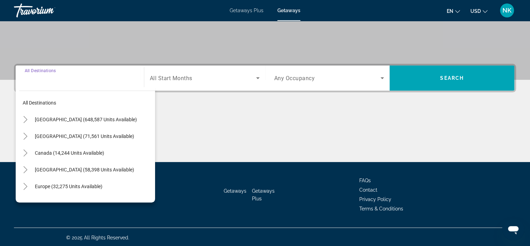
scroll to position [131, 0]
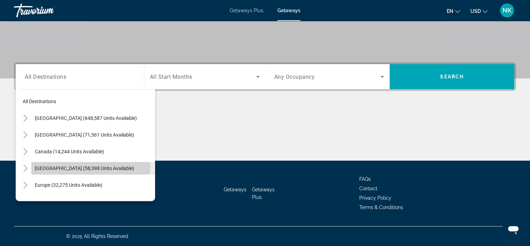
click at [74, 166] on span "[GEOGRAPHIC_DATA] (58,398 units available)" at bounding box center [84, 169] width 99 height 6
type input "**********"
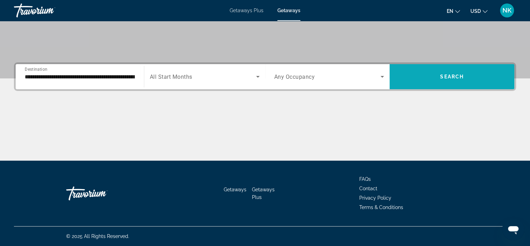
drag, startPoint x: 433, startPoint y: 73, endPoint x: 461, endPoint y: 70, distance: 28.4
click at [461, 70] on span "Search widget" at bounding box center [452, 76] width 125 height 17
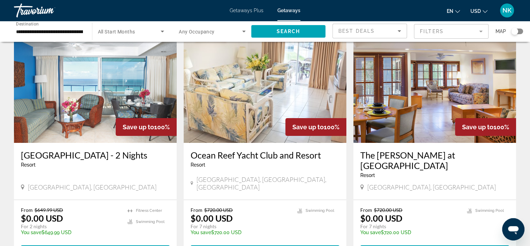
scroll to position [36, 0]
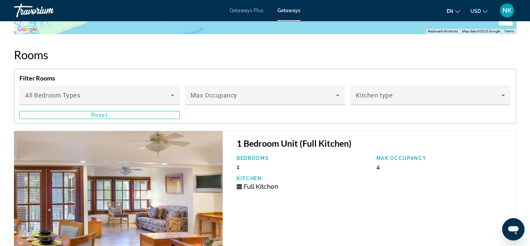
scroll to position [1029, 0]
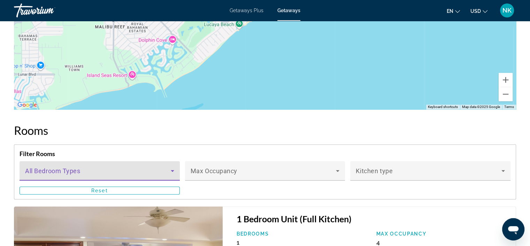
click at [155, 169] on span "Main content" at bounding box center [98, 173] width 146 height 8
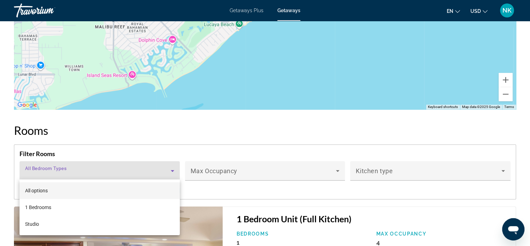
click at [161, 95] on div at bounding box center [265, 123] width 530 height 246
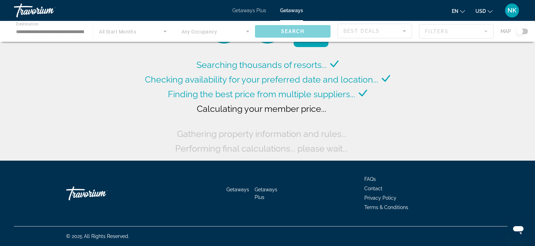
click at [474, 30] on div "Main content" at bounding box center [267, 31] width 535 height 21
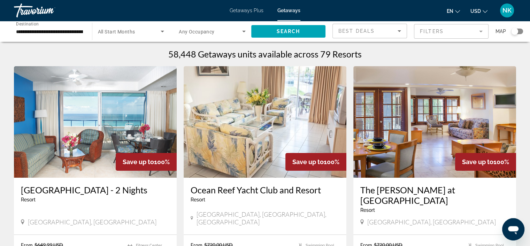
click at [474, 30] on mat-form-field "Filters" at bounding box center [451, 31] width 75 height 15
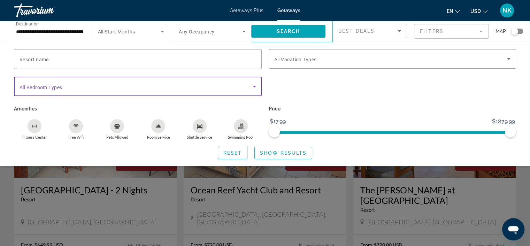
click at [240, 87] on span "Search widget" at bounding box center [136, 86] width 233 height 8
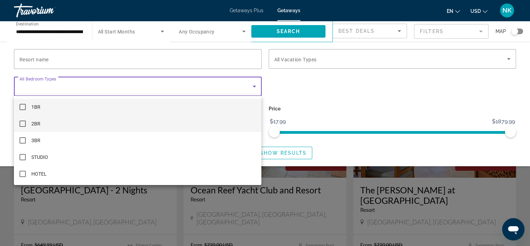
click at [20, 123] on mat-pseudo-checkbox at bounding box center [23, 124] width 6 height 6
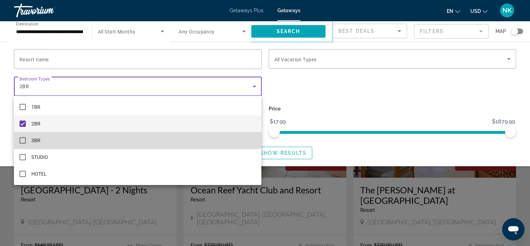
click at [25, 137] on mat-pseudo-checkbox at bounding box center [23, 140] width 6 height 6
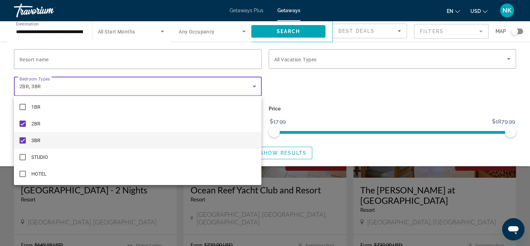
click at [352, 60] on div at bounding box center [265, 123] width 530 height 246
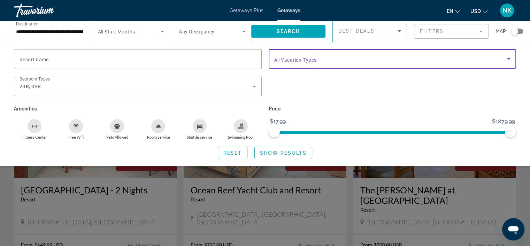
click at [352, 60] on span "Search widget" at bounding box center [390, 59] width 233 height 8
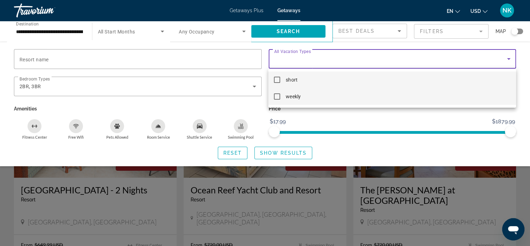
click at [279, 93] on mat-option "weekly" at bounding box center [391, 96] width 247 height 17
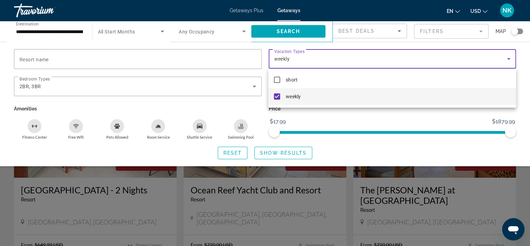
click at [510, 106] on div "short weekly" at bounding box center [391, 88] width 247 height 39
click at [468, 126] on div at bounding box center [265, 123] width 530 height 246
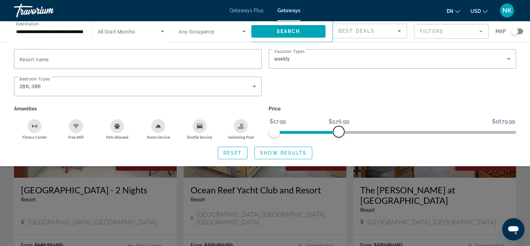
drag, startPoint x: 508, startPoint y: 132, endPoint x: 339, endPoint y: 140, distance: 169.9
click at [339, 140] on div "Resort name Vacation Types All Vacation Types weekly Bedroom Types All Bedroom …" at bounding box center [265, 104] width 530 height 110
click at [390, 138] on div "Price $17.99 $1879.99 $17.99 $526.99" at bounding box center [392, 122] width 255 height 36
click at [302, 150] on span "Show Results" at bounding box center [283, 153] width 47 height 6
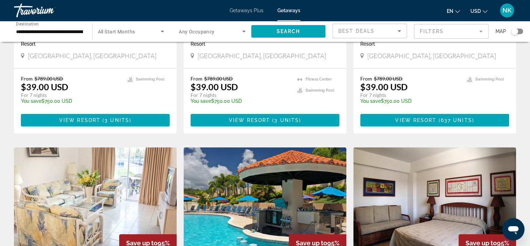
scroll to position [152, 0]
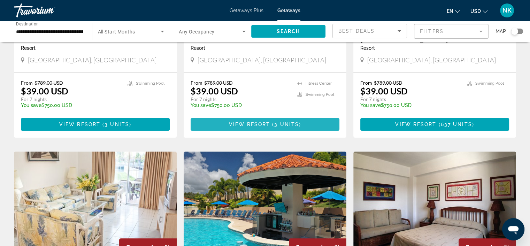
click at [242, 122] on span "View Resort" at bounding box center [249, 125] width 41 height 6
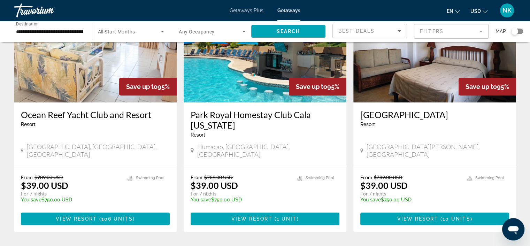
scroll to position [308, 0]
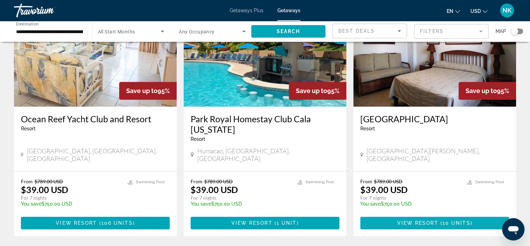
click at [411, 220] on span "View Resort" at bounding box center [417, 223] width 41 height 6
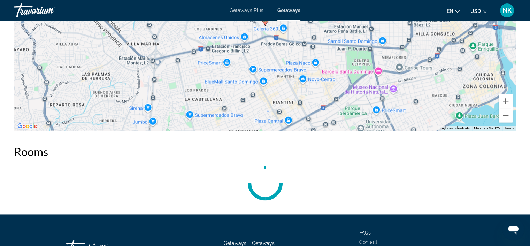
scroll to position [991, 0]
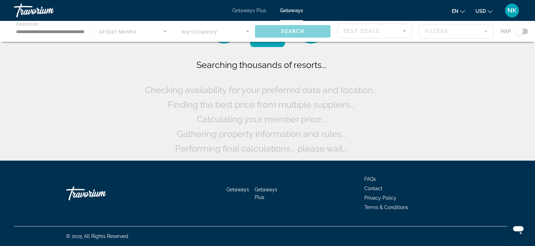
click at [35, 32] on div "Main content" at bounding box center [267, 31] width 535 height 21
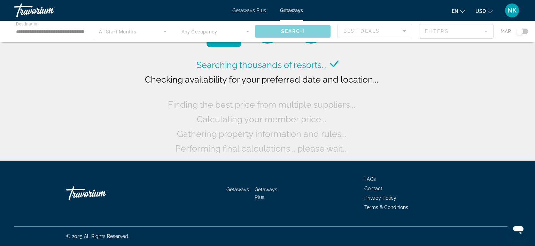
click at [35, 32] on div "Main content" at bounding box center [267, 31] width 535 height 21
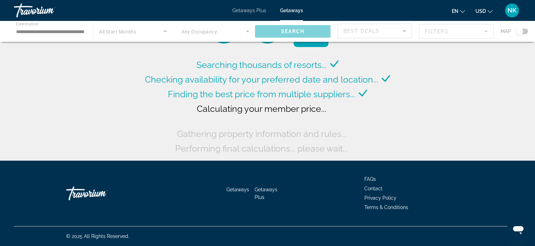
click at [54, 29] on div "Main content" at bounding box center [267, 31] width 535 height 21
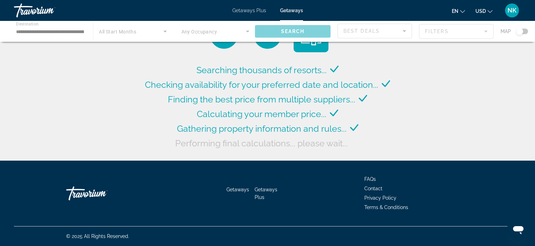
click at [39, 32] on div "Main content" at bounding box center [267, 31] width 535 height 21
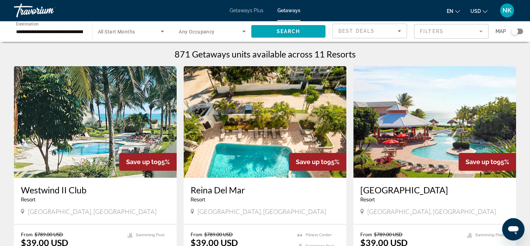
click at [66, 26] on div "**********" at bounding box center [49, 32] width 67 height 20
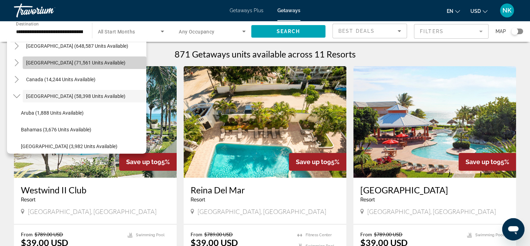
drag, startPoint x: 138, startPoint y: 58, endPoint x: 138, endPoint y: 62, distance: 4.2
click at [138, 62] on span "Search widget" at bounding box center [85, 62] width 124 height 17
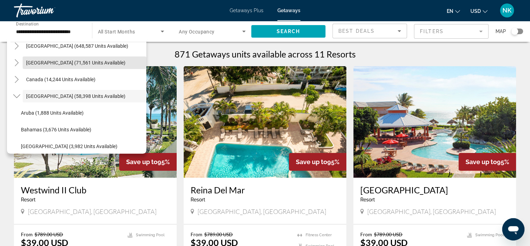
scroll to position [0, 5]
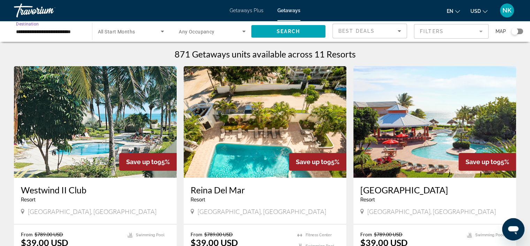
click at [39, 37] on div "**********" at bounding box center [49, 32] width 67 height 20
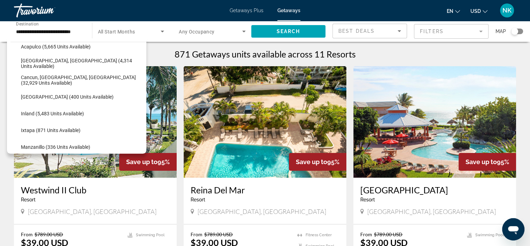
scroll to position [68, 0]
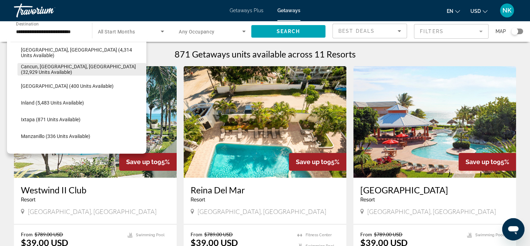
click at [79, 66] on span "Cancun, [GEOGRAPHIC_DATA], [GEOGRAPHIC_DATA] (32,929 units available)" at bounding box center [82, 69] width 122 height 11
type input "**********"
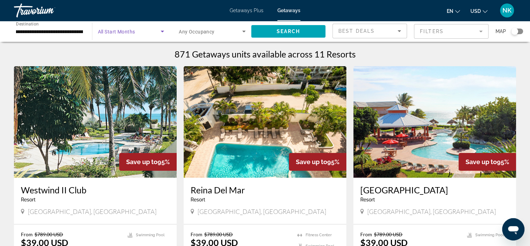
scroll to position [0, 0]
click at [158, 32] on span "Search widget" at bounding box center [129, 31] width 63 height 8
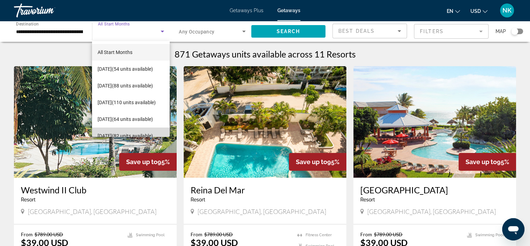
click at [140, 133] on span "[DATE] (82 units available)" at bounding box center [125, 136] width 55 height 8
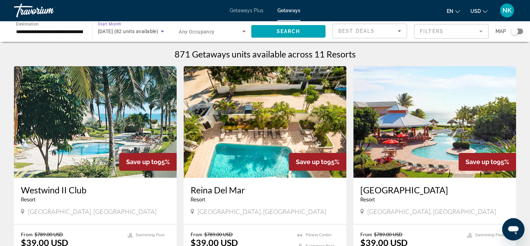
click at [238, 34] on span "Search widget" at bounding box center [210, 31] width 63 height 8
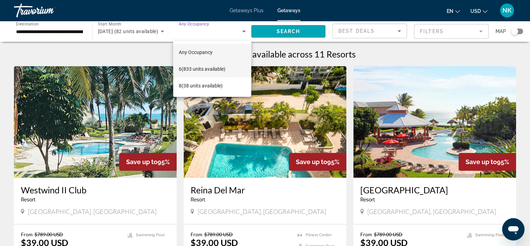
click at [220, 71] on span "6 (833 units available)" at bounding box center [202, 69] width 47 height 8
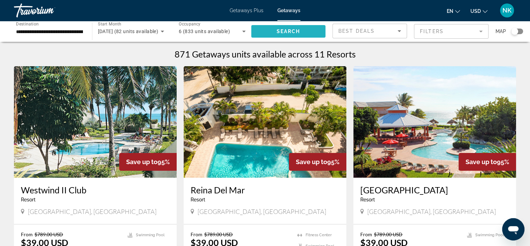
click at [307, 27] on span "Search widget" at bounding box center [288, 31] width 75 height 17
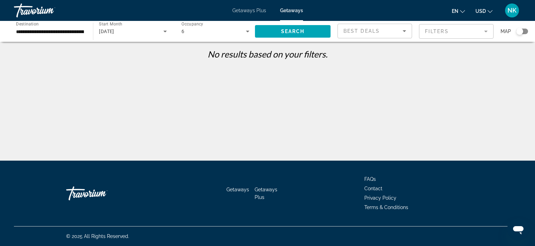
click at [152, 30] on div "[DATE]" at bounding box center [131, 31] width 64 height 8
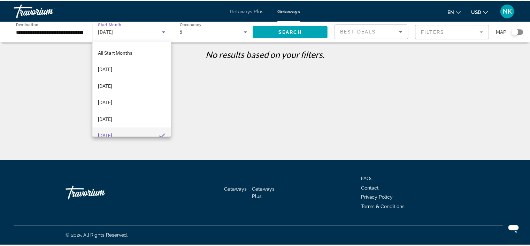
scroll to position [7, 0]
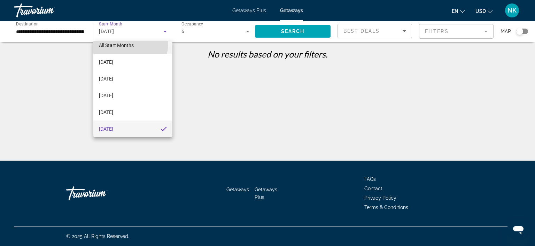
click at [126, 43] on span "All Start Months" at bounding box center [116, 46] width 35 height 6
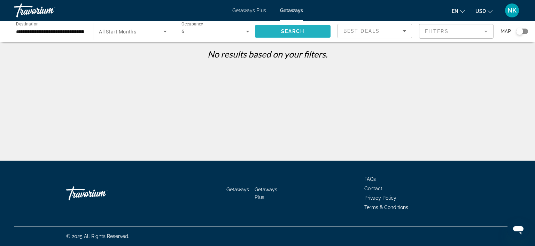
click at [285, 35] on span "Search widget" at bounding box center [293, 31] width 76 height 17
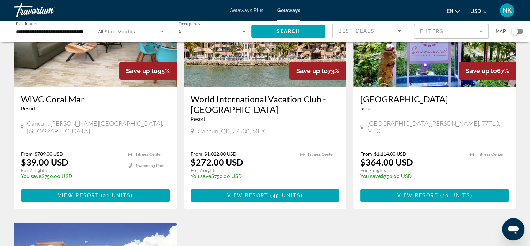
scroll to position [89, 0]
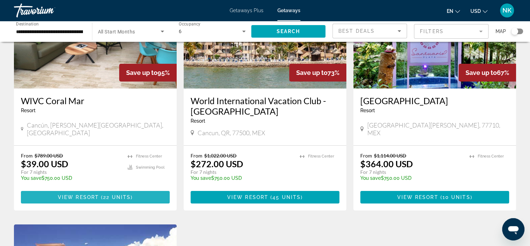
click at [123, 198] on span "22 units" at bounding box center [117, 197] width 28 height 6
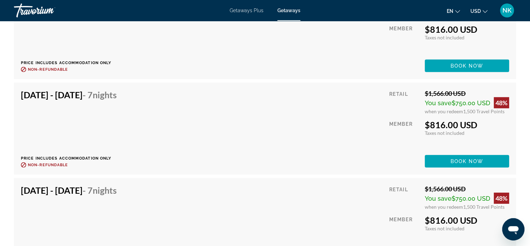
scroll to position [2027, 0]
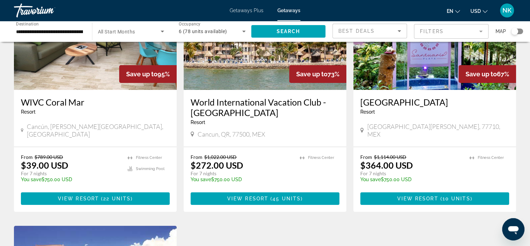
scroll to position [91, 0]
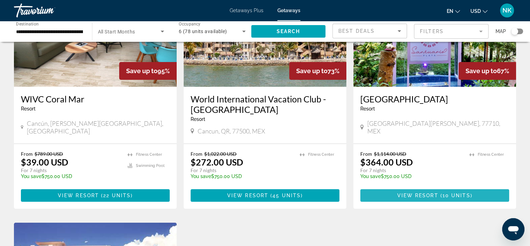
click at [429, 195] on span "View Resort" at bounding box center [417, 196] width 41 height 6
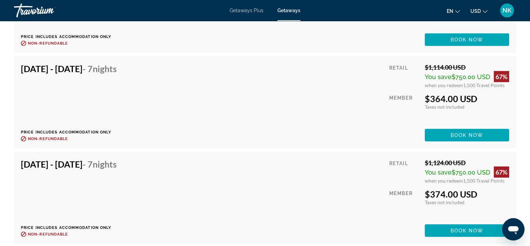
scroll to position [1738, 0]
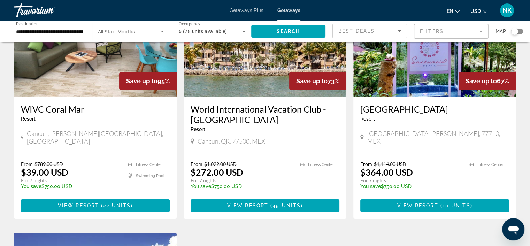
scroll to position [82, 0]
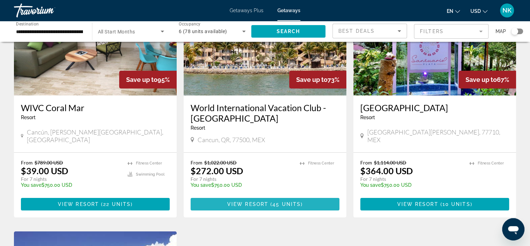
click at [248, 203] on span "View Resort" at bounding box center [247, 204] width 41 height 6
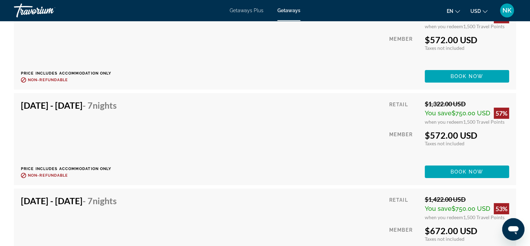
scroll to position [2332, 0]
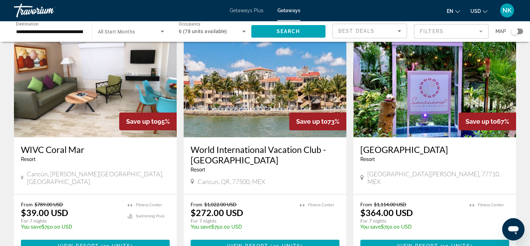
scroll to position [36, 0]
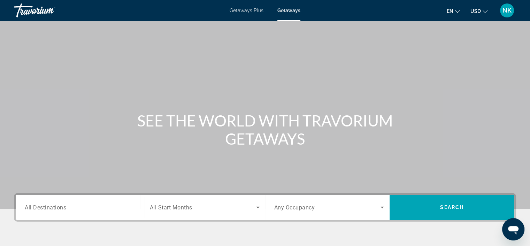
click at [255, 8] on span "Getaways Plus" at bounding box center [247, 11] width 34 height 6
click at [66, 209] on span "All Destinations" at bounding box center [45, 207] width 41 height 7
click at [66, 209] on input "Destination All Destinations" at bounding box center [80, 208] width 110 height 8
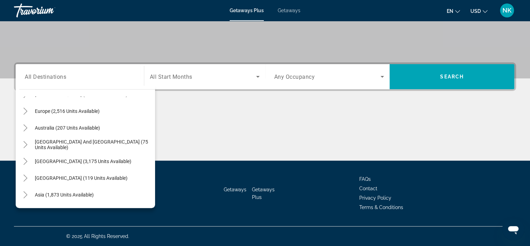
scroll to position [84, 0]
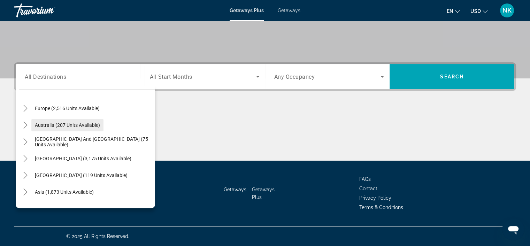
click at [66, 123] on span "Australia (207 units available)" at bounding box center [67, 125] width 65 height 6
type input "**********"
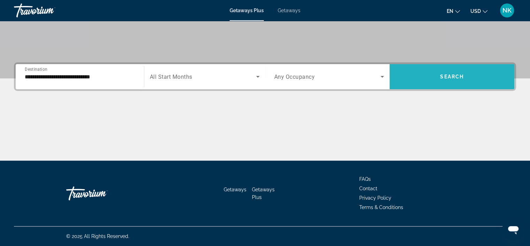
click at [435, 76] on span "Search widget" at bounding box center [452, 76] width 125 height 17
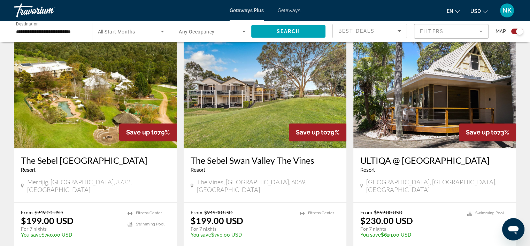
scroll to position [1023, 0]
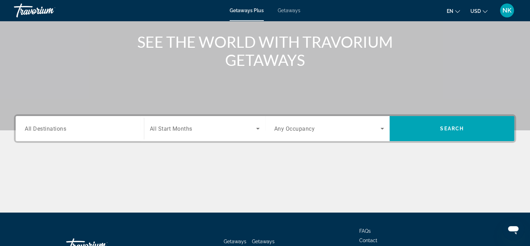
scroll to position [78, 0]
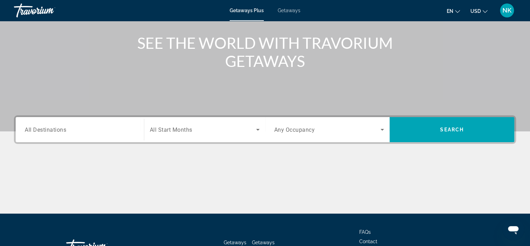
click at [56, 131] on span "All Destinations" at bounding box center [45, 129] width 41 height 7
click at [56, 131] on input "Destination All Destinations" at bounding box center [80, 130] width 110 height 8
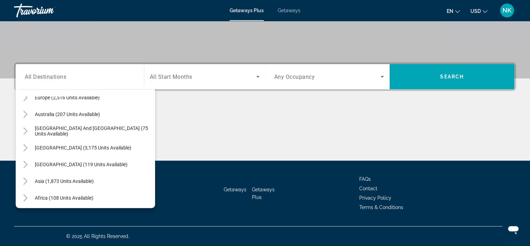
scroll to position [95, 0]
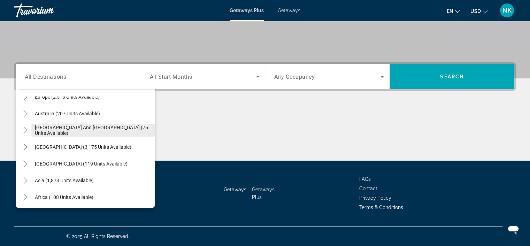
click at [80, 128] on span "[GEOGRAPHIC_DATA] and [GEOGRAPHIC_DATA] (75 units available)" at bounding box center [93, 130] width 117 height 11
type input "**********"
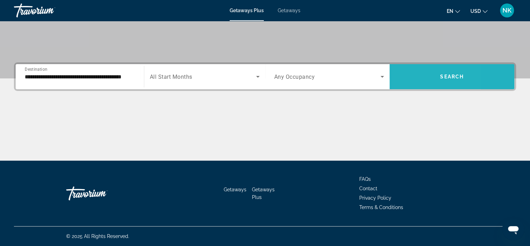
click at [410, 83] on span "Search widget" at bounding box center [452, 76] width 125 height 17
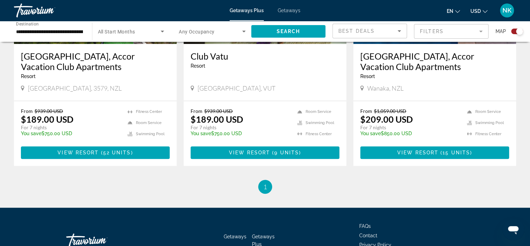
scroll to position [352, 0]
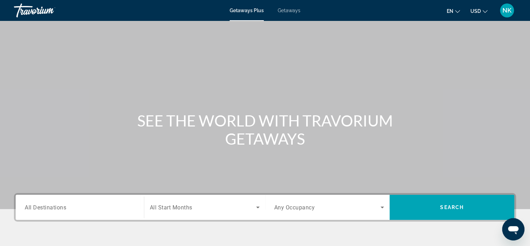
click at [113, 202] on div "Search widget" at bounding box center [80, 208] width 110 height 20
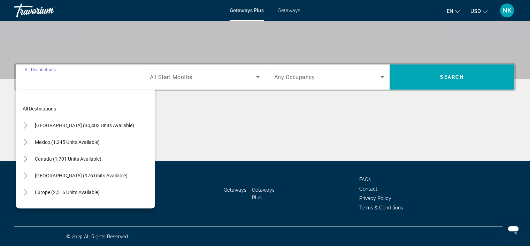
scroll to position [131, 0]
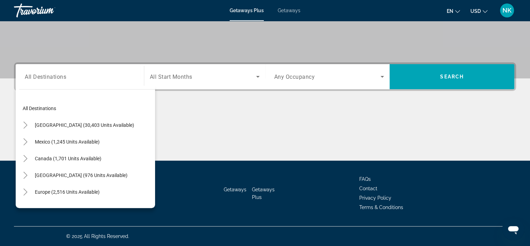
drag, startPoint x: 149, startPoint y: 115, endPoint x: 149, endPoint y: 119, distance: 3.8
click at [149, 119] on div "All destinations [GEOGRAPHIC_DATA] (30,403 units available) [GEOGRAPHIC_DATA] (…" at bounding box center [87, 151] width 136 height 108
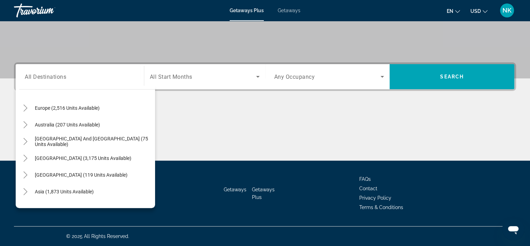
scroll to position [85, 0]
click at [79, 158] on span "[GEOGRAPHIC_DATA] (3,175 units available)" at bounding box center [83, 158] width 97 height 6
type input "**********"
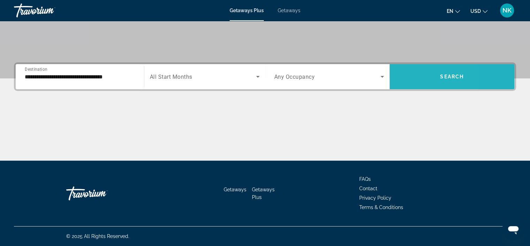
click at [408, 78] on span "Search widget" at bounding box center [452, 76] width 125 height 17
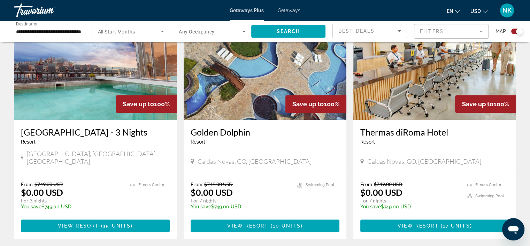
scroll to position [268, 0]
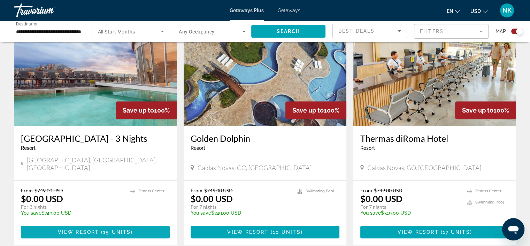
click at [70, 229] on span "View Resort" at bounding box center [78, 232] width 41 height 6
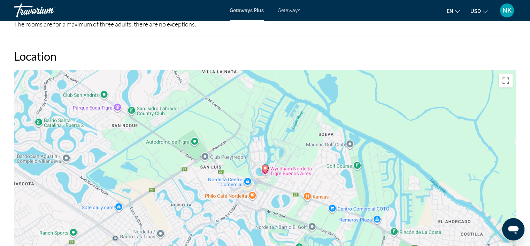
scroll to position [860, 0]
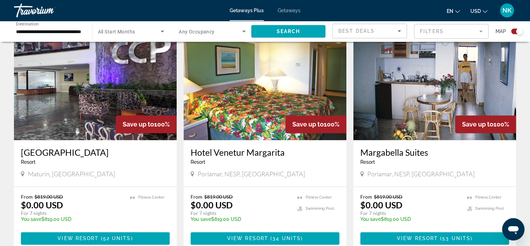
scroll to position [1097, 0]
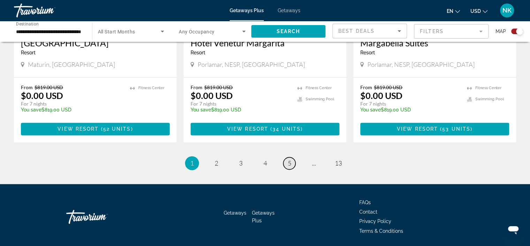
click at [291, 157] on link "page 5" at bounding box center [289, 163] width 12 height 12
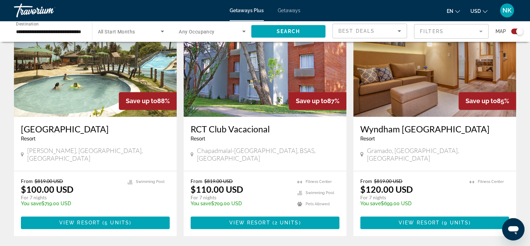
scroll to position [1054, 0]
